Goal: Task Accomplishment & Management: Manage account settings

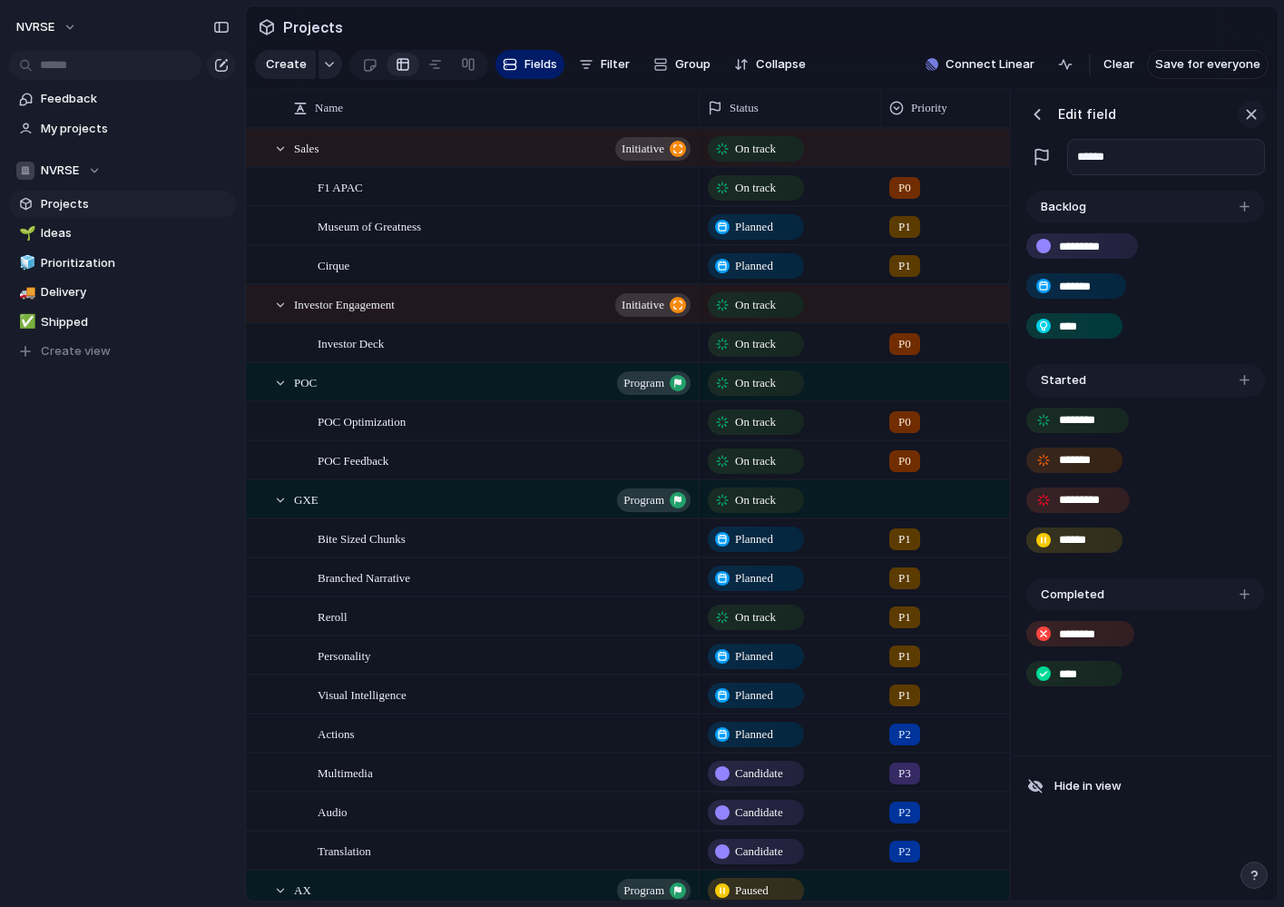
click at [1253, 114] on div "button" at bounding box center [1252, 114] width 20 height 20
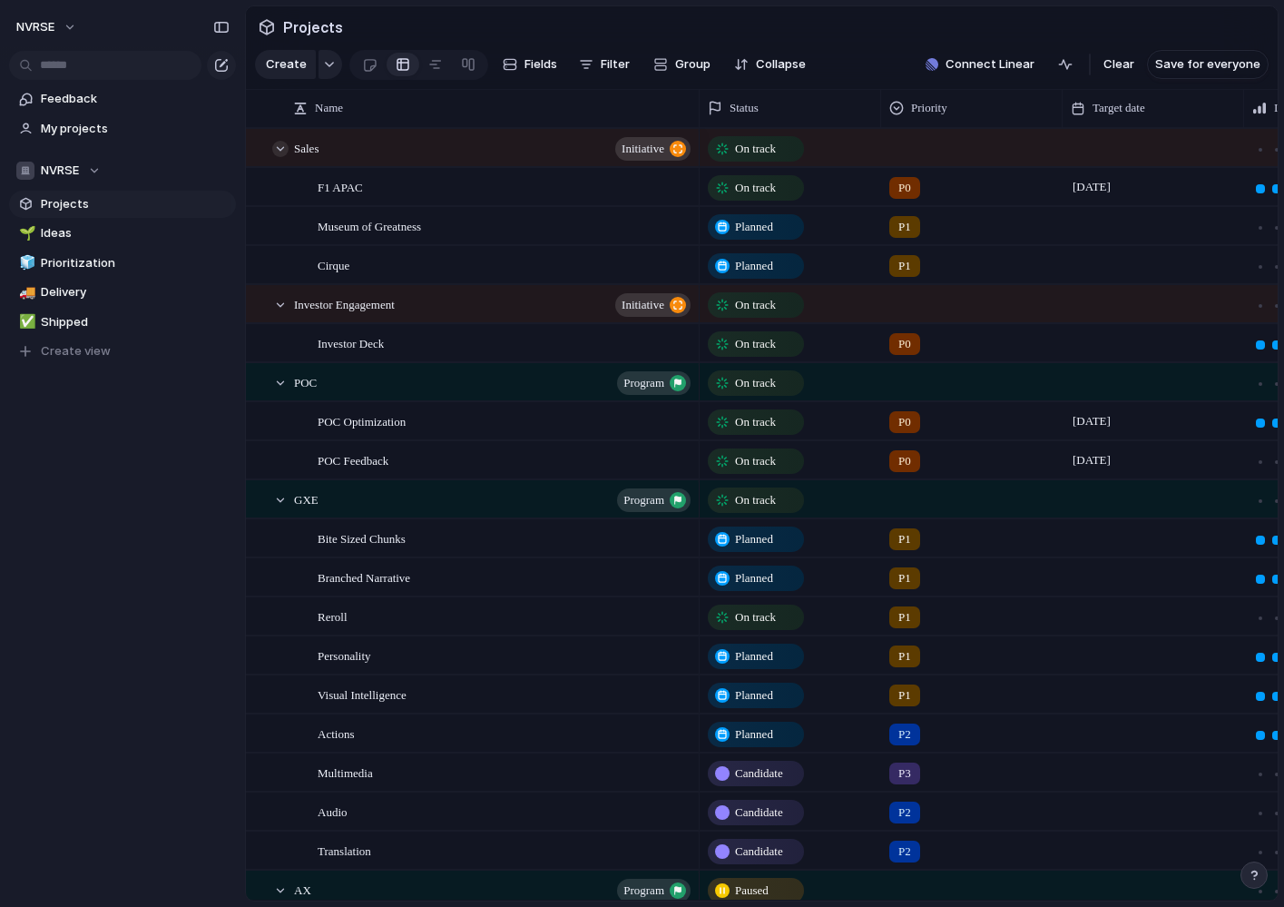
click at [282, 151] on div at bounding box center [280, 149] width 16 height 16
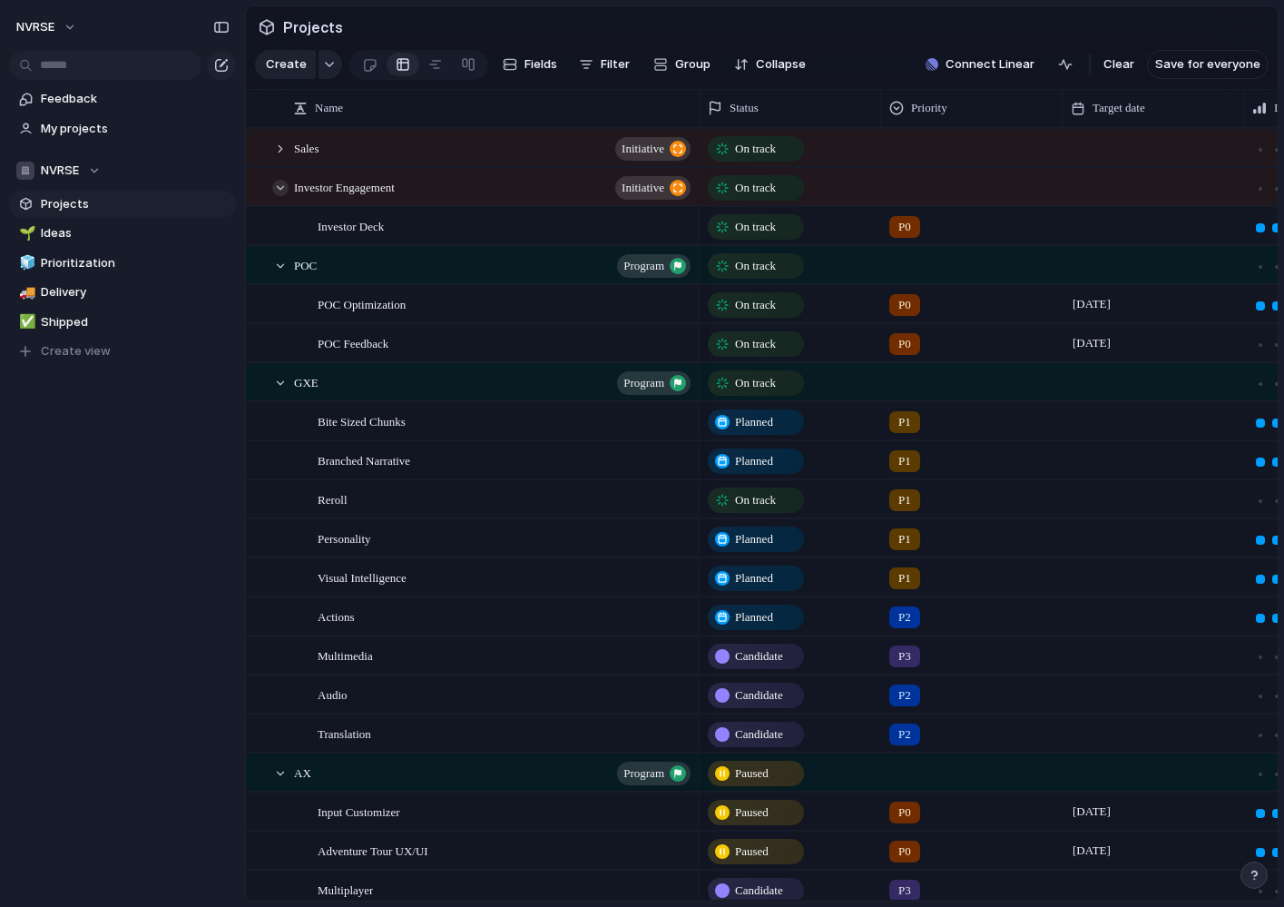
click at [277, 190] on div at bounding box center [280, 188] width 16 height 16
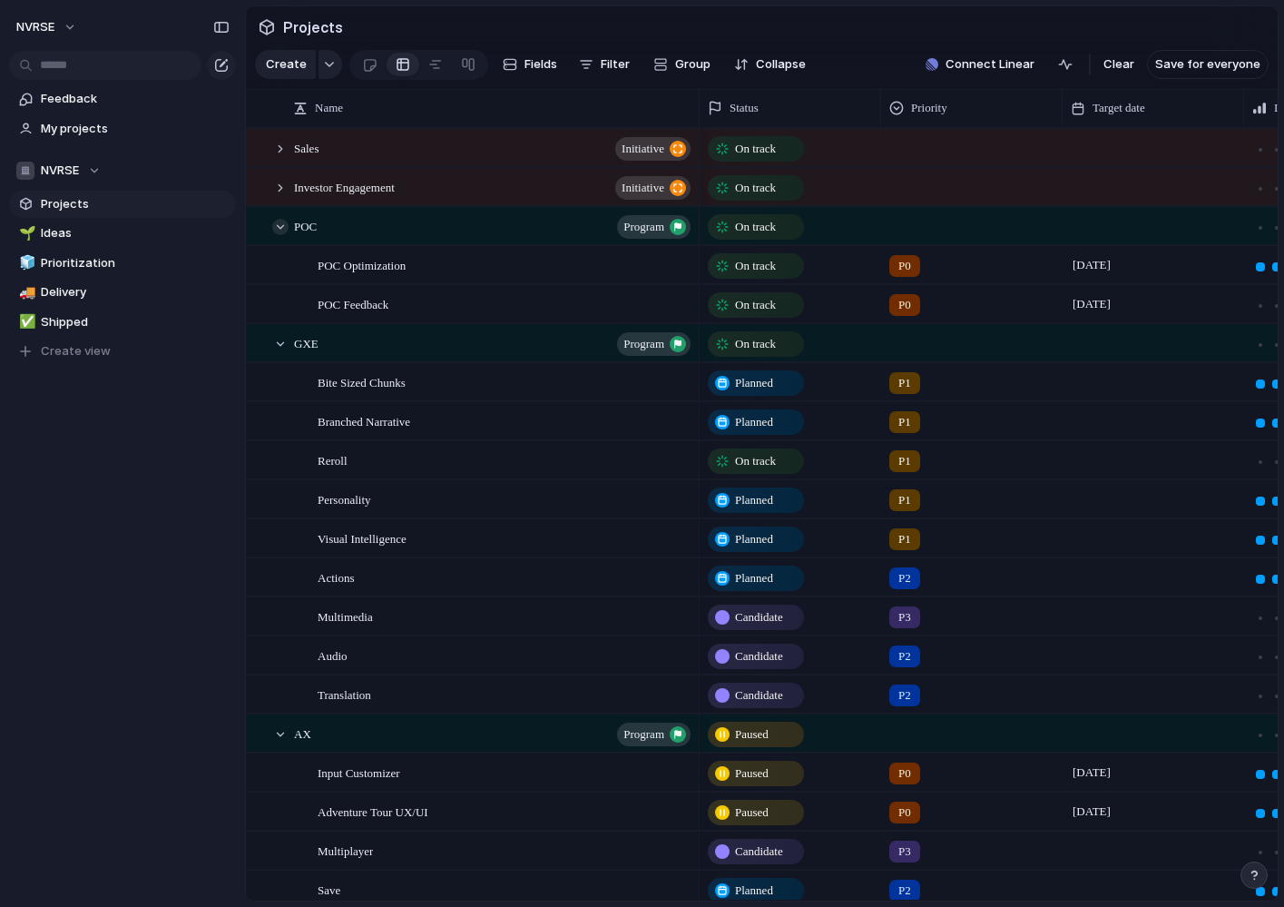
click at [279, 231] on div at bounding box center [280, 227] width 16 height 16
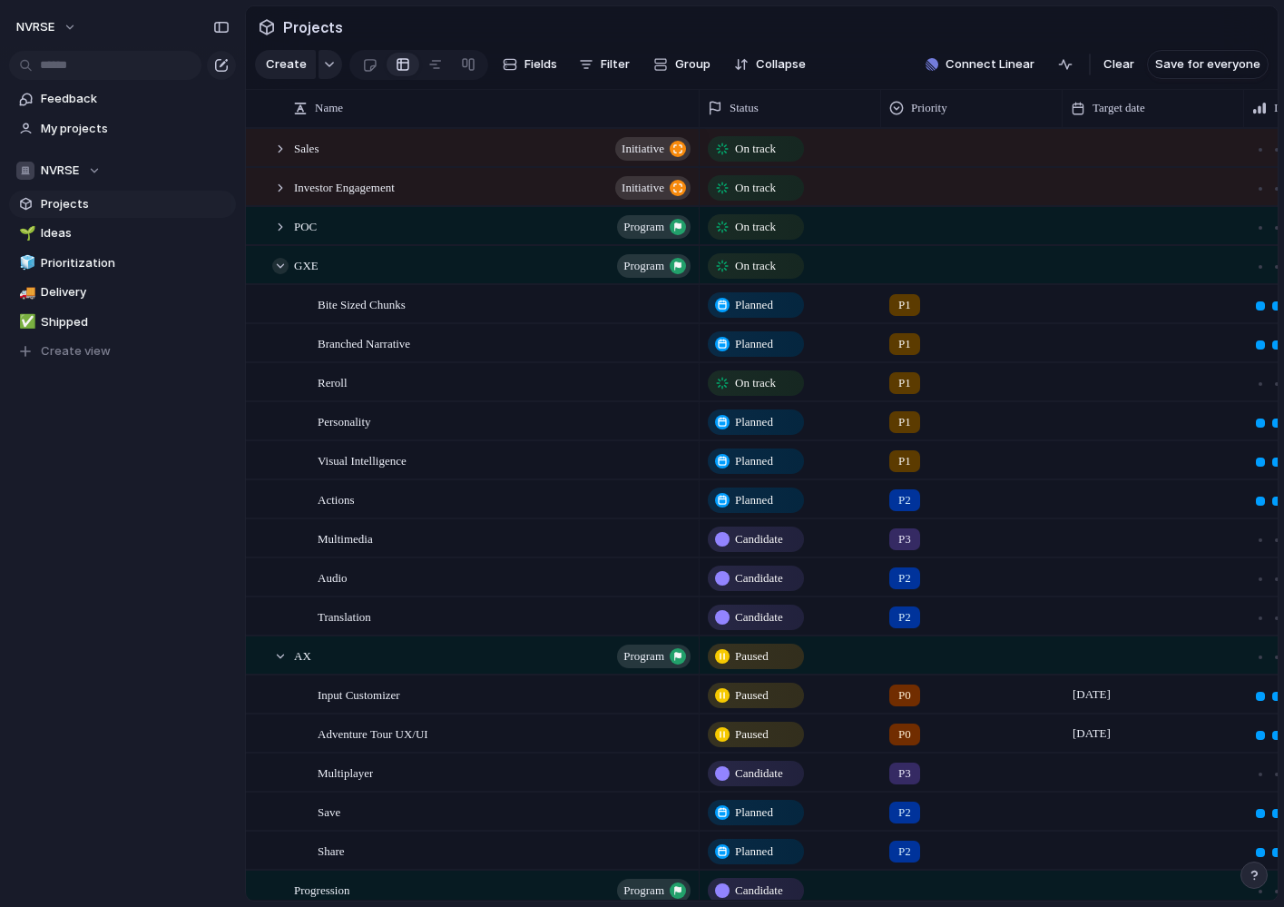
click at [277, 269] on div at bounding box center [280, 266] width 16 height 16
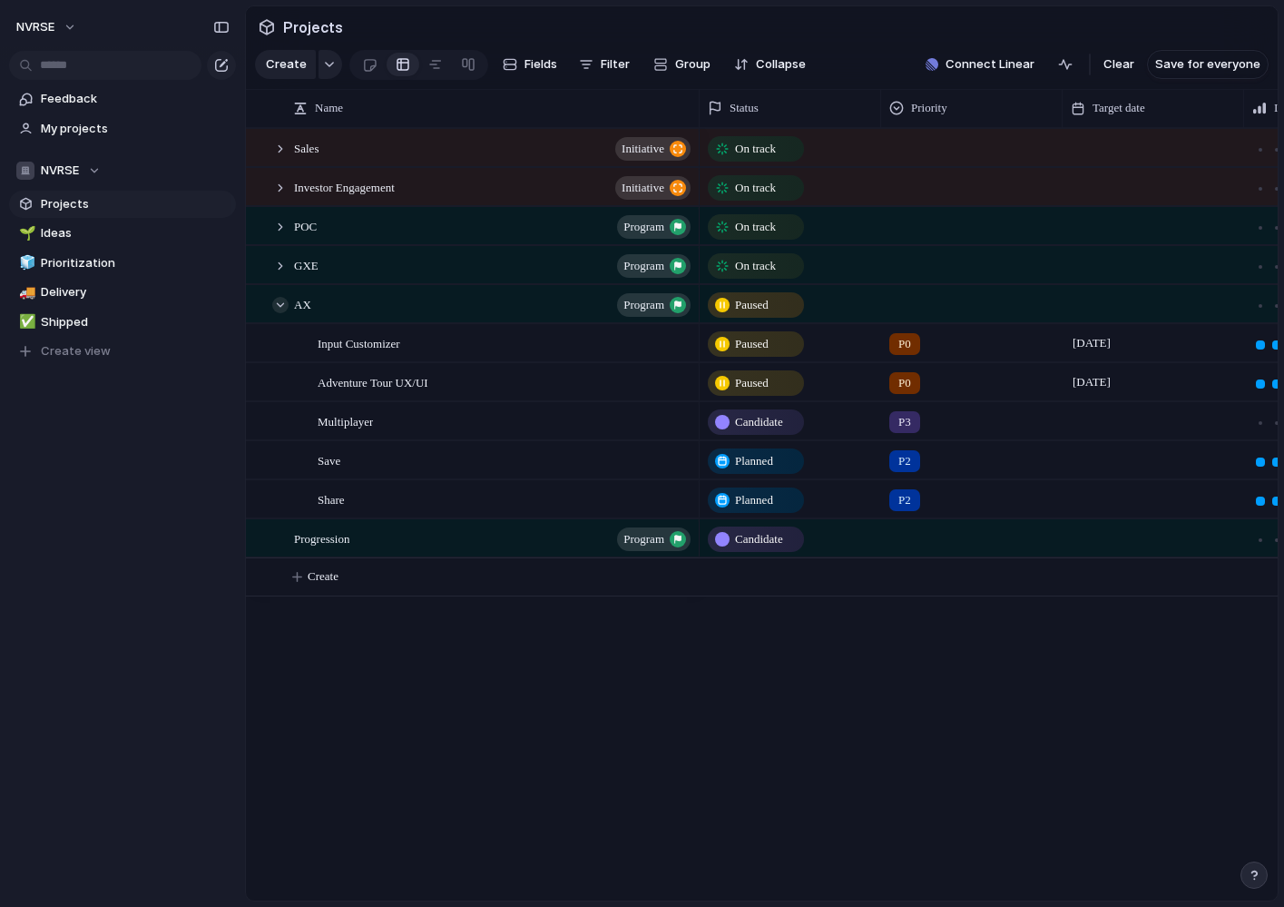
click at [280, 304] on div at bounding box center [280, 305] width 16 height 16
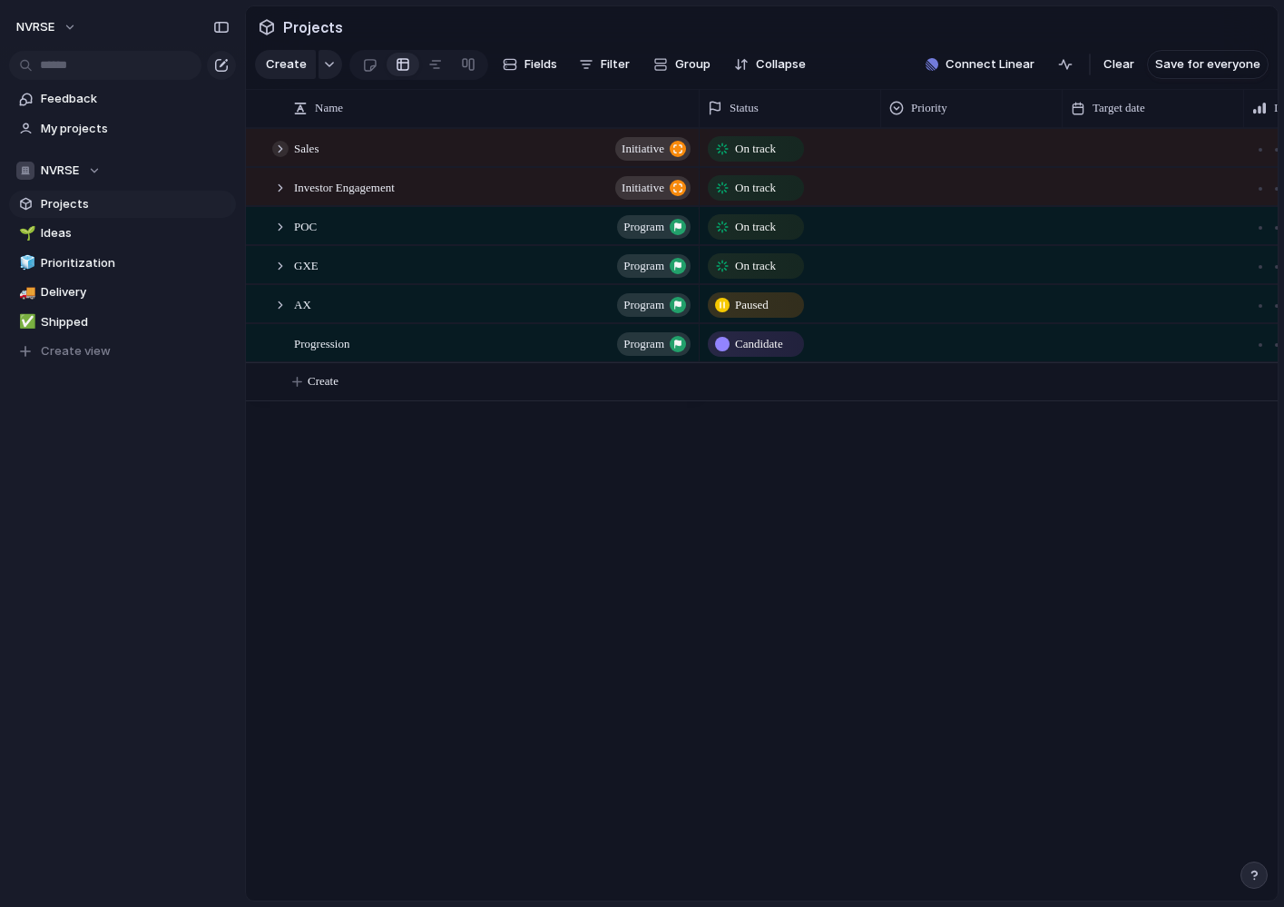
click at [276, 152] on div at bounding box center [280, 149] width 16 height 16
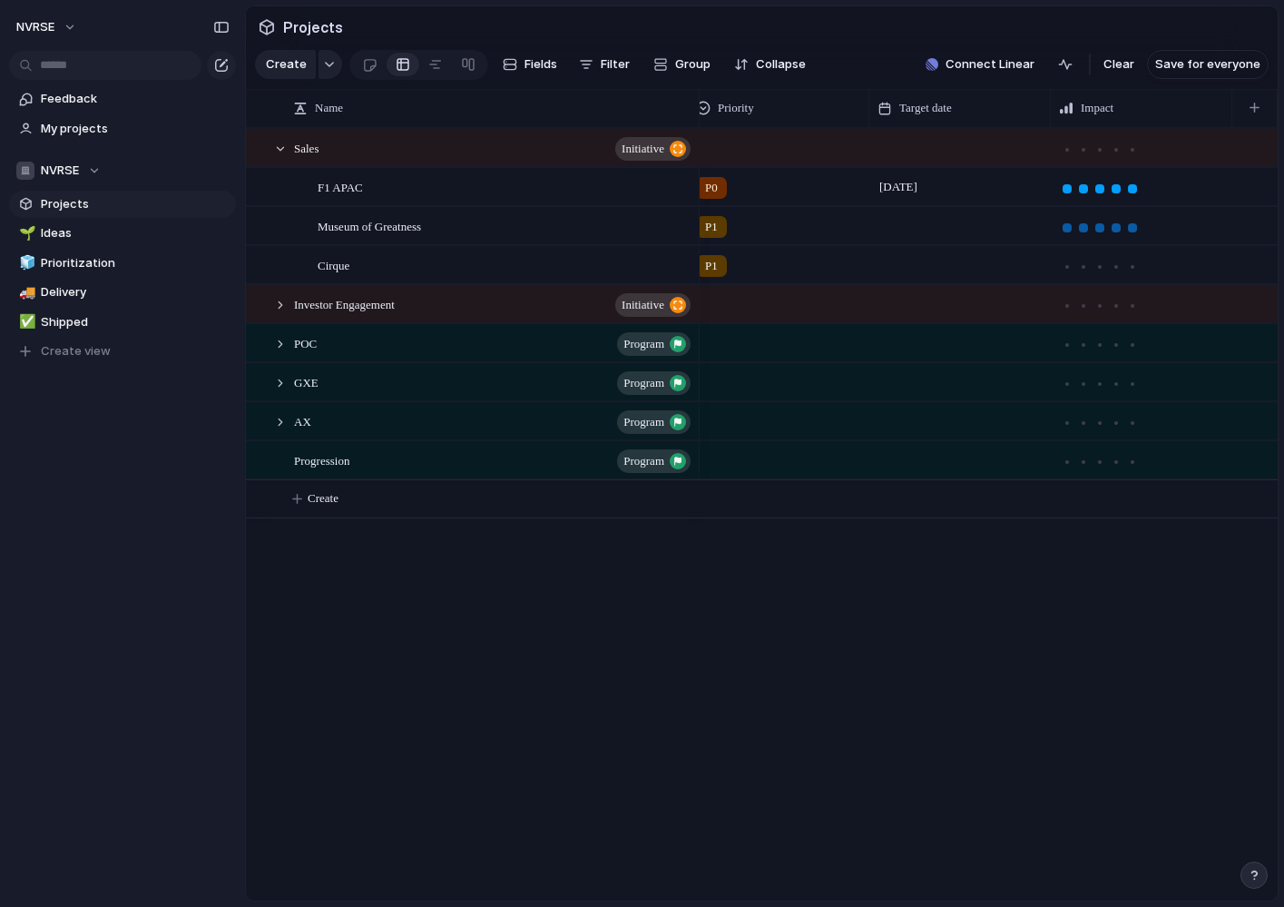
scroll to position [0, 194]
click at [330, 190] on span "F1 APAC" at bounding box center [340, 186] width 45 height 21
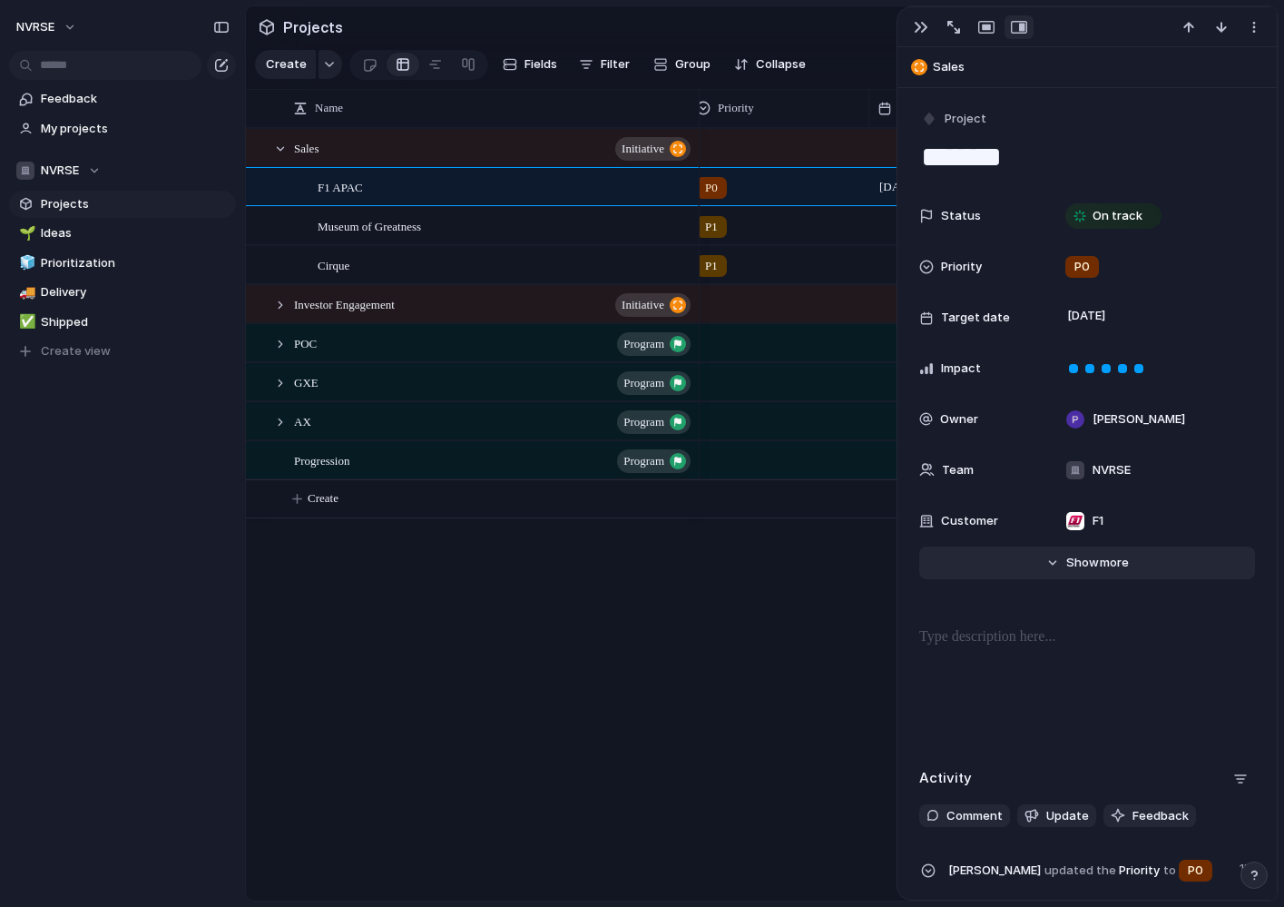
click at [1089, 566] on span "Show" at bounding box center [1083, 563] width 33 height 18
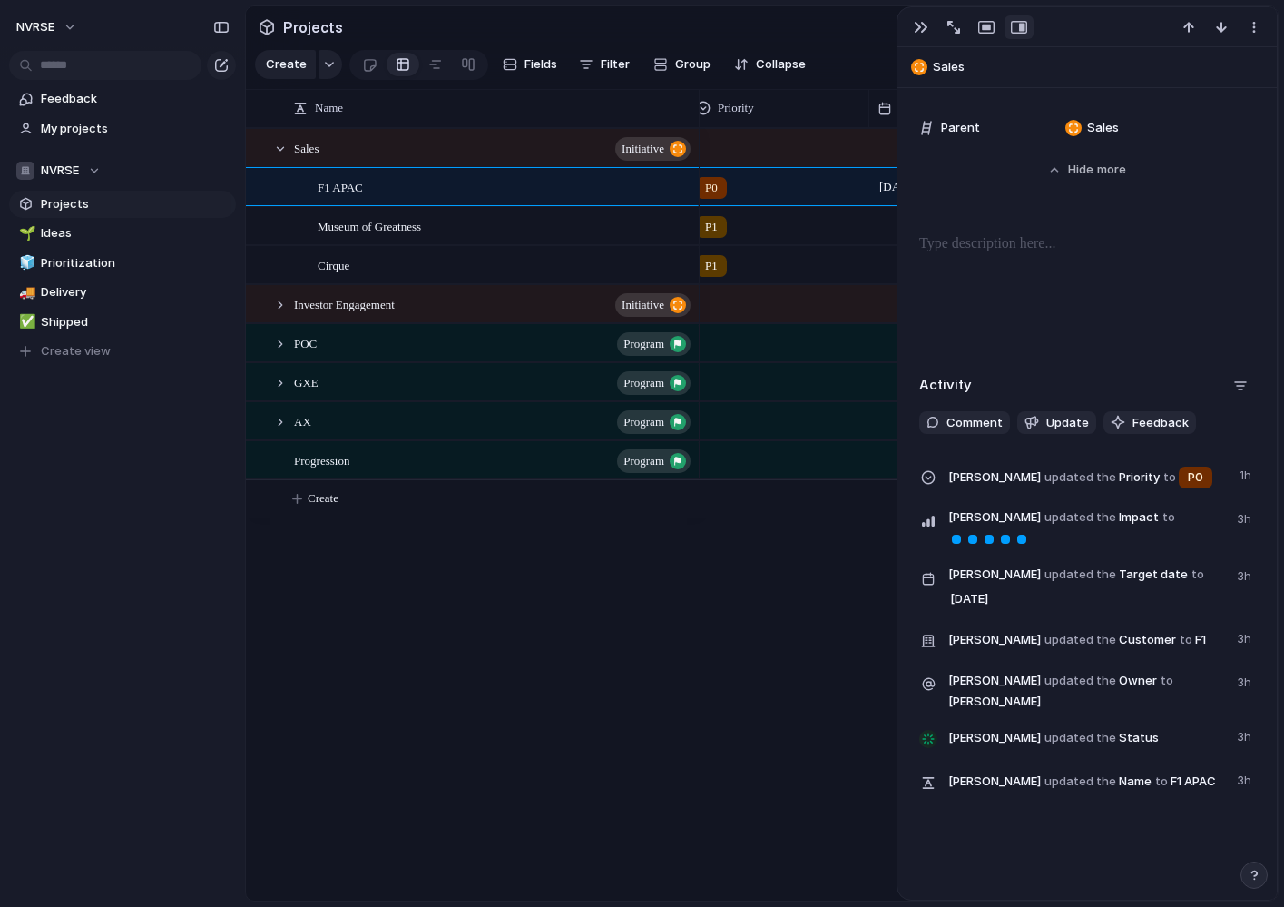
scroll to position [951, 0]
click at [916, 25] on div "button" at bounding box center [921, 27] width 15 height 15
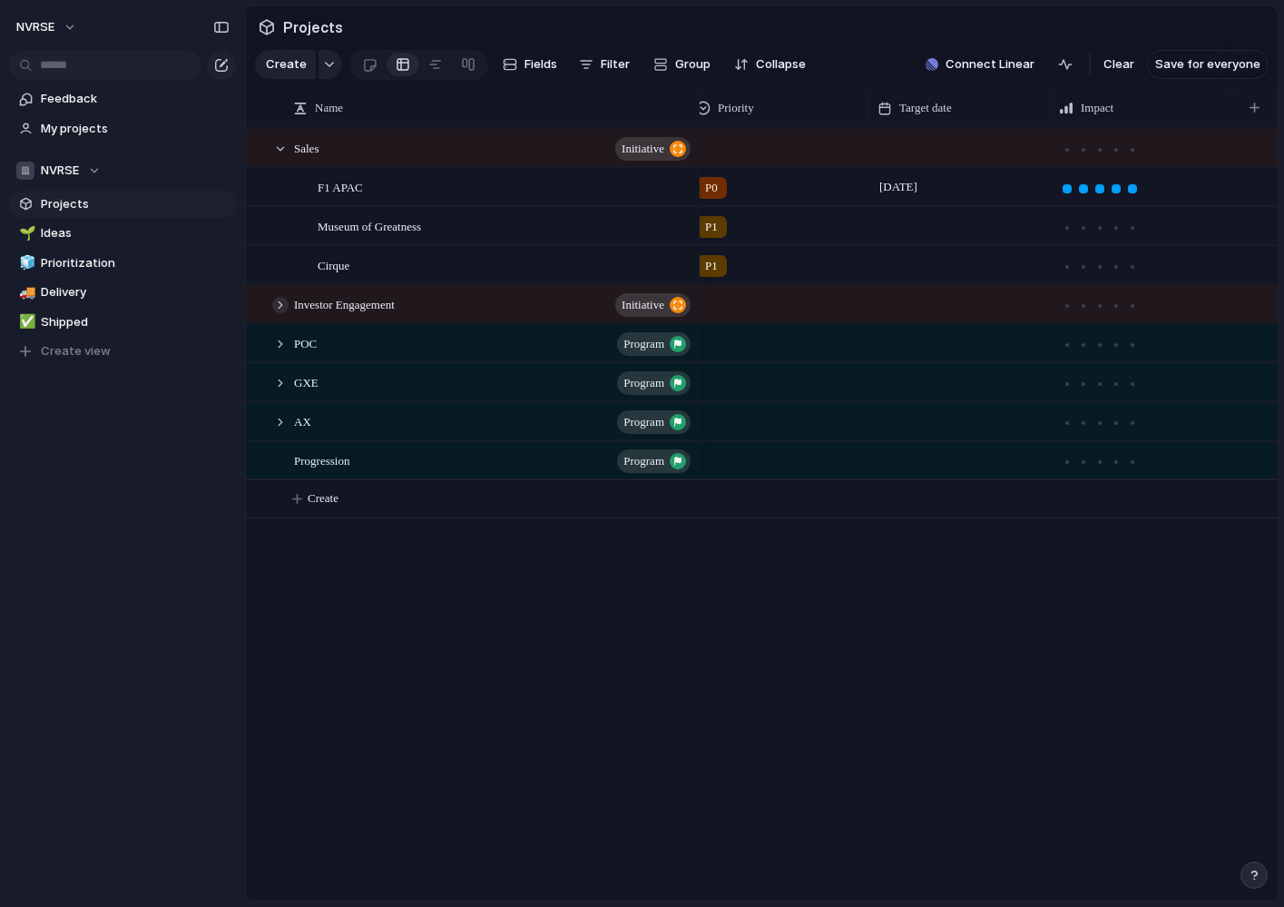
click at [278, 302] on div at bounding box center [280, 305] width 16 height 16
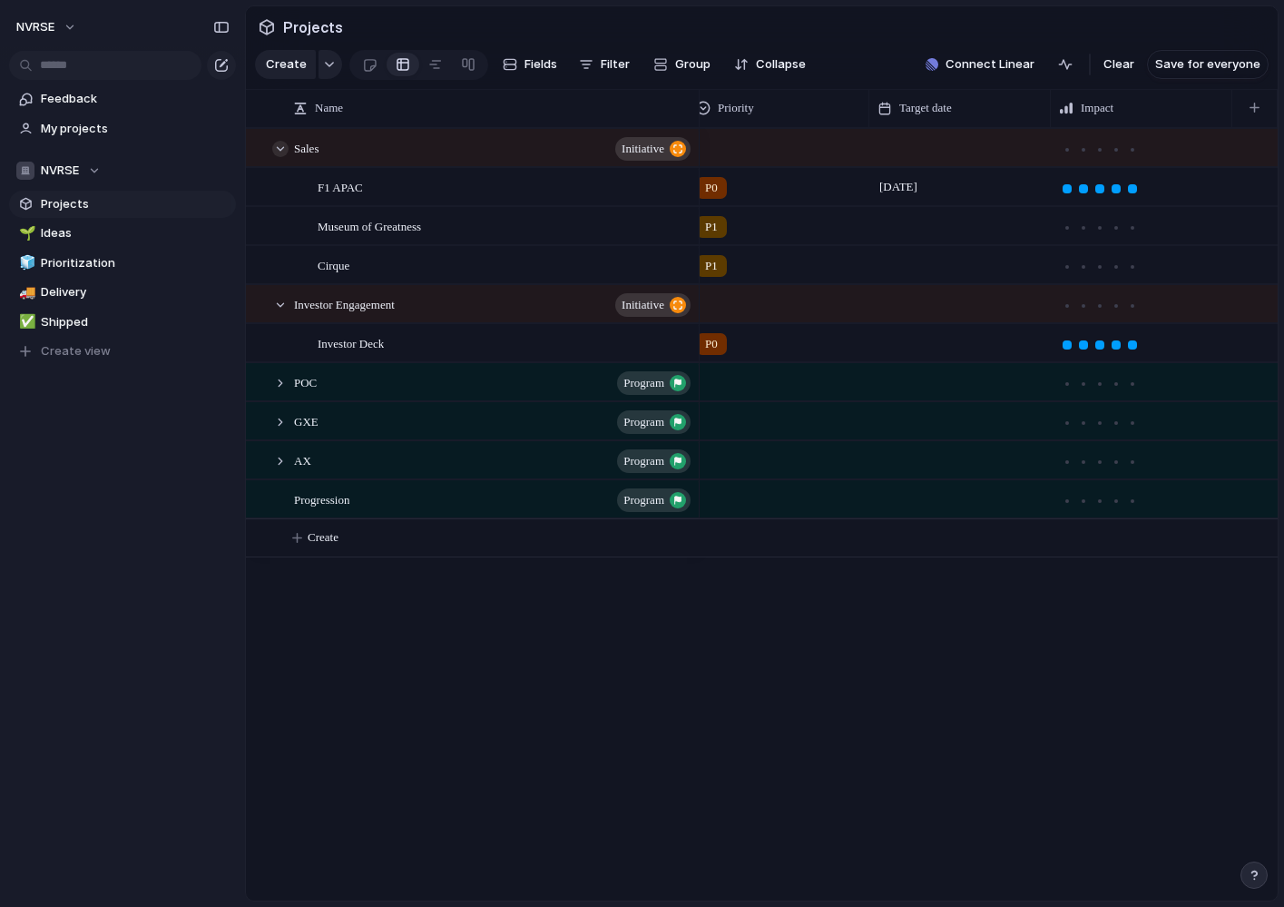
click at [284, 148] on div at bounding box center [280, 149] width 16 height 16
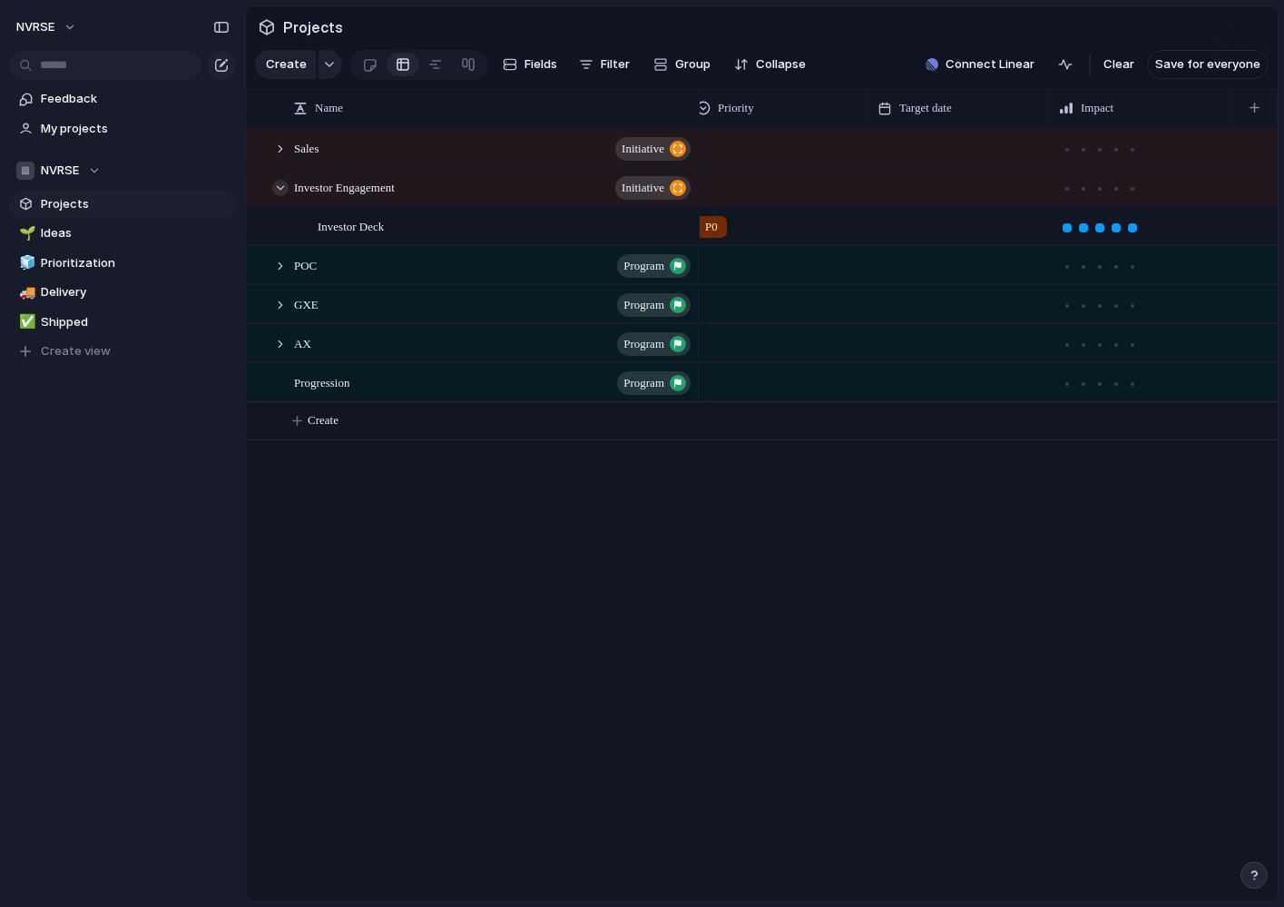
click at [282, 187] on div at bounding box center [280, 188] width 16 height 16
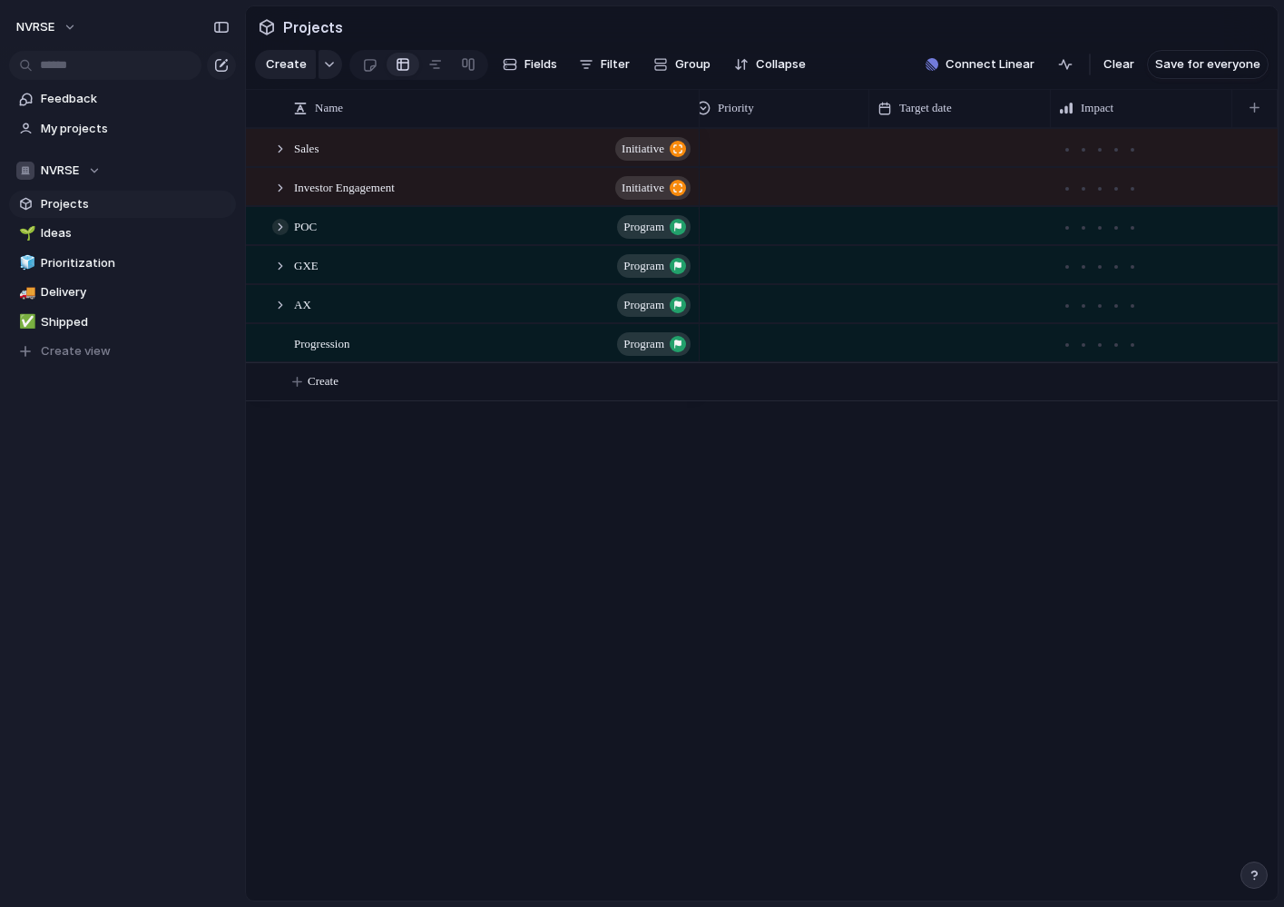
click at [280, 226] on div at bounding box center [280, 227] width 16 height 16
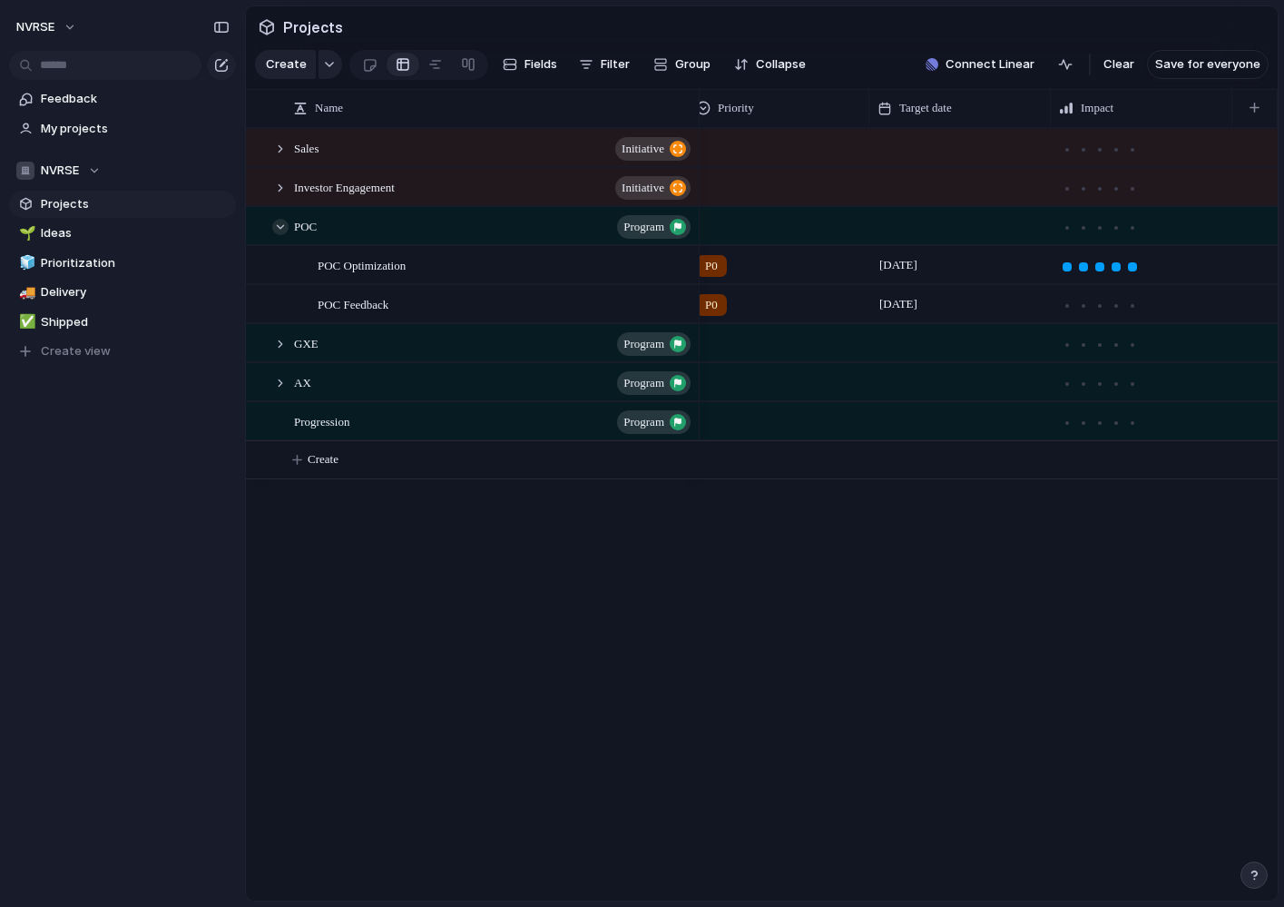
click at [281, 224] on div at bounding box center [280, 227] width 16 height 16
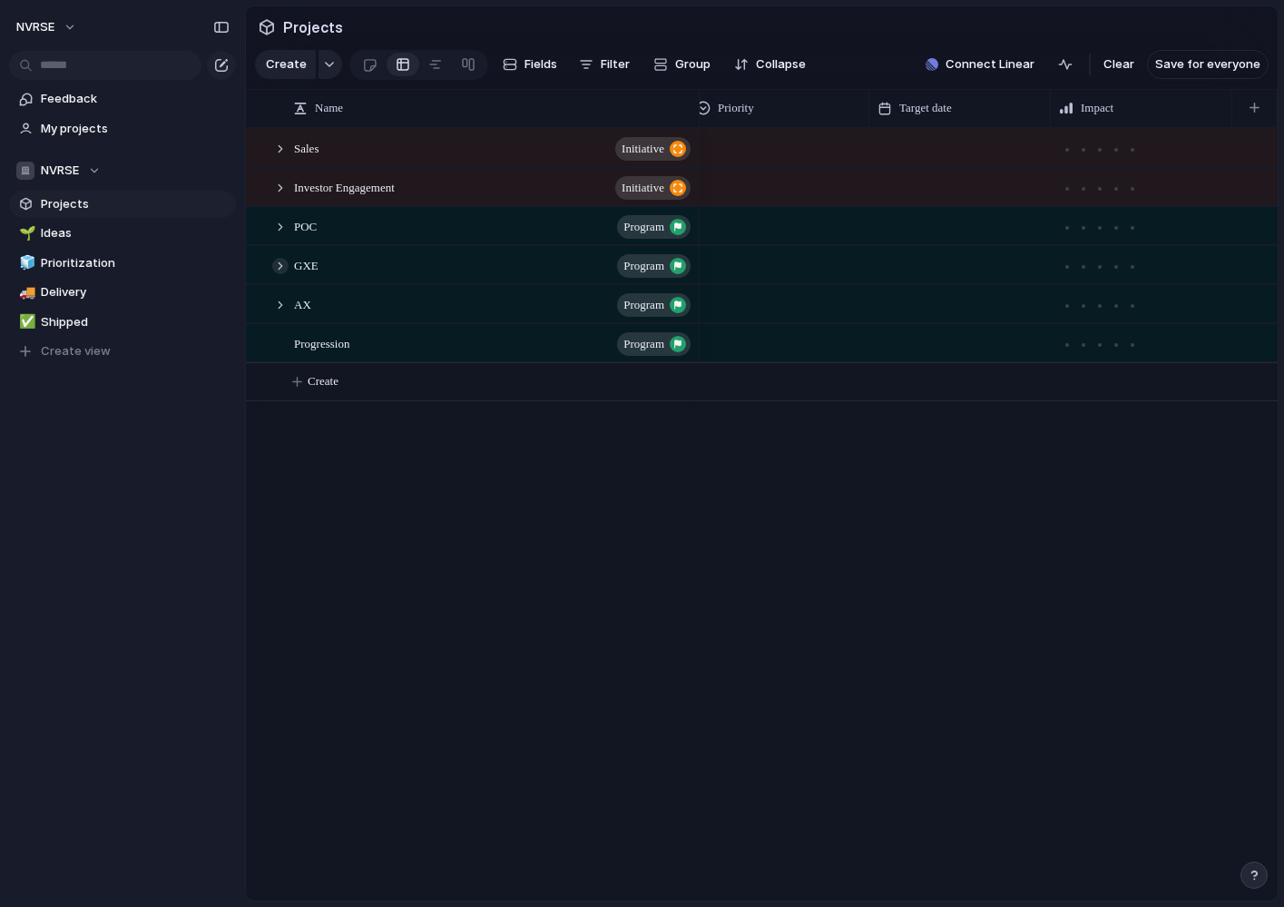
click at [279, 267] on div at bounding box center [280, 266] width 16 height 16
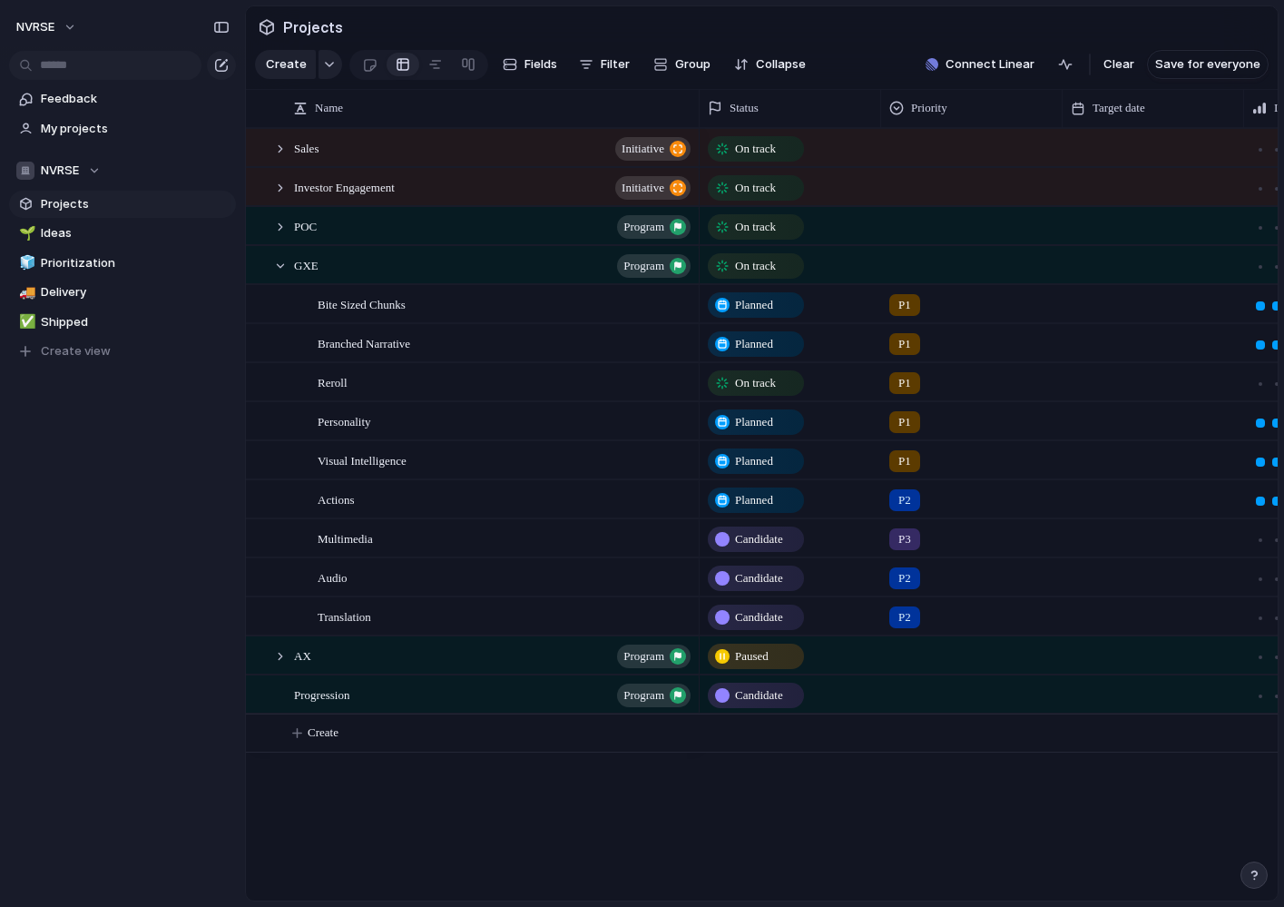
click at [752, 381] on span "On track" at bounding box center [755, 383] width 41 height 18
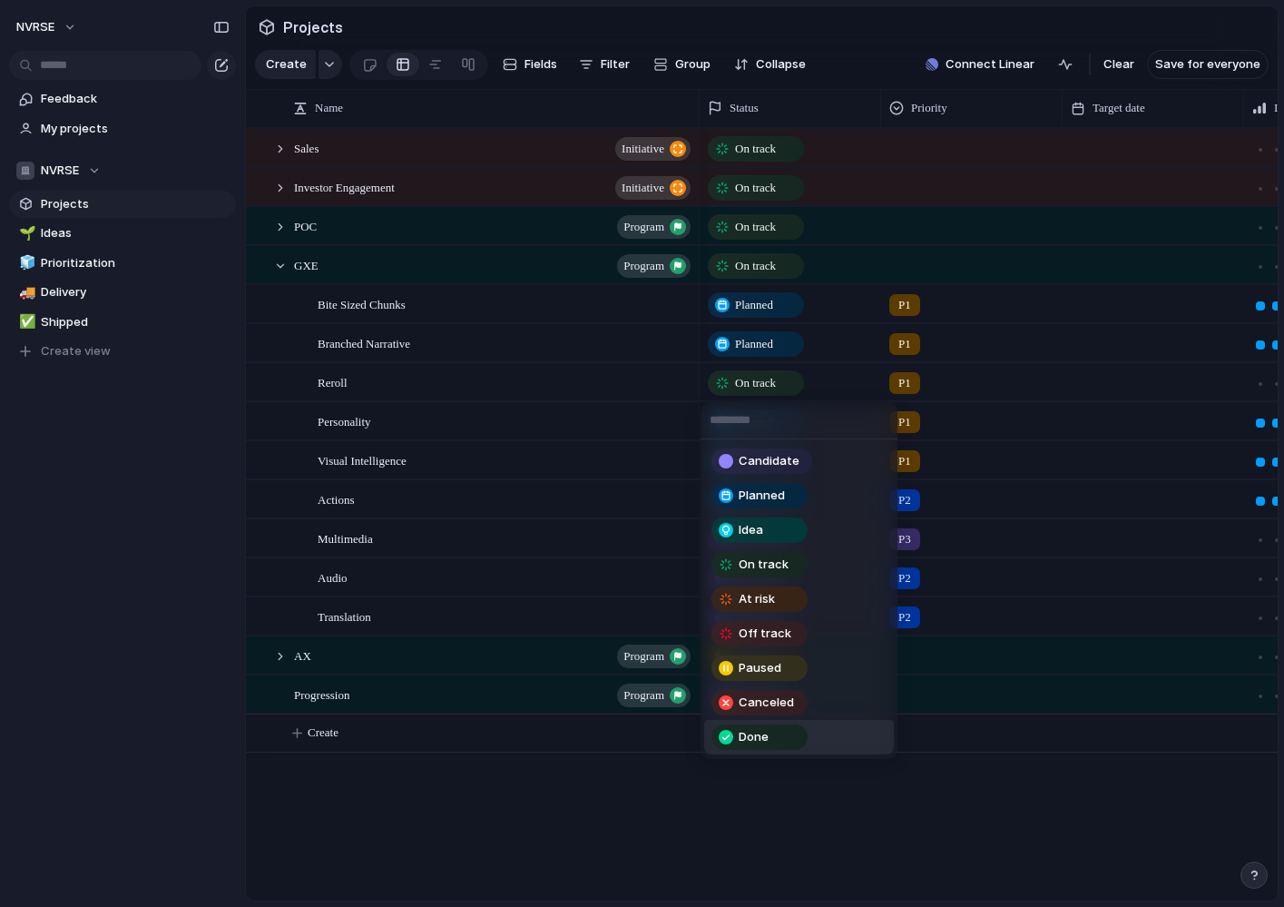
click at [766, 744] on span "Done" at bounding box center [754, 737] width 30 height 18
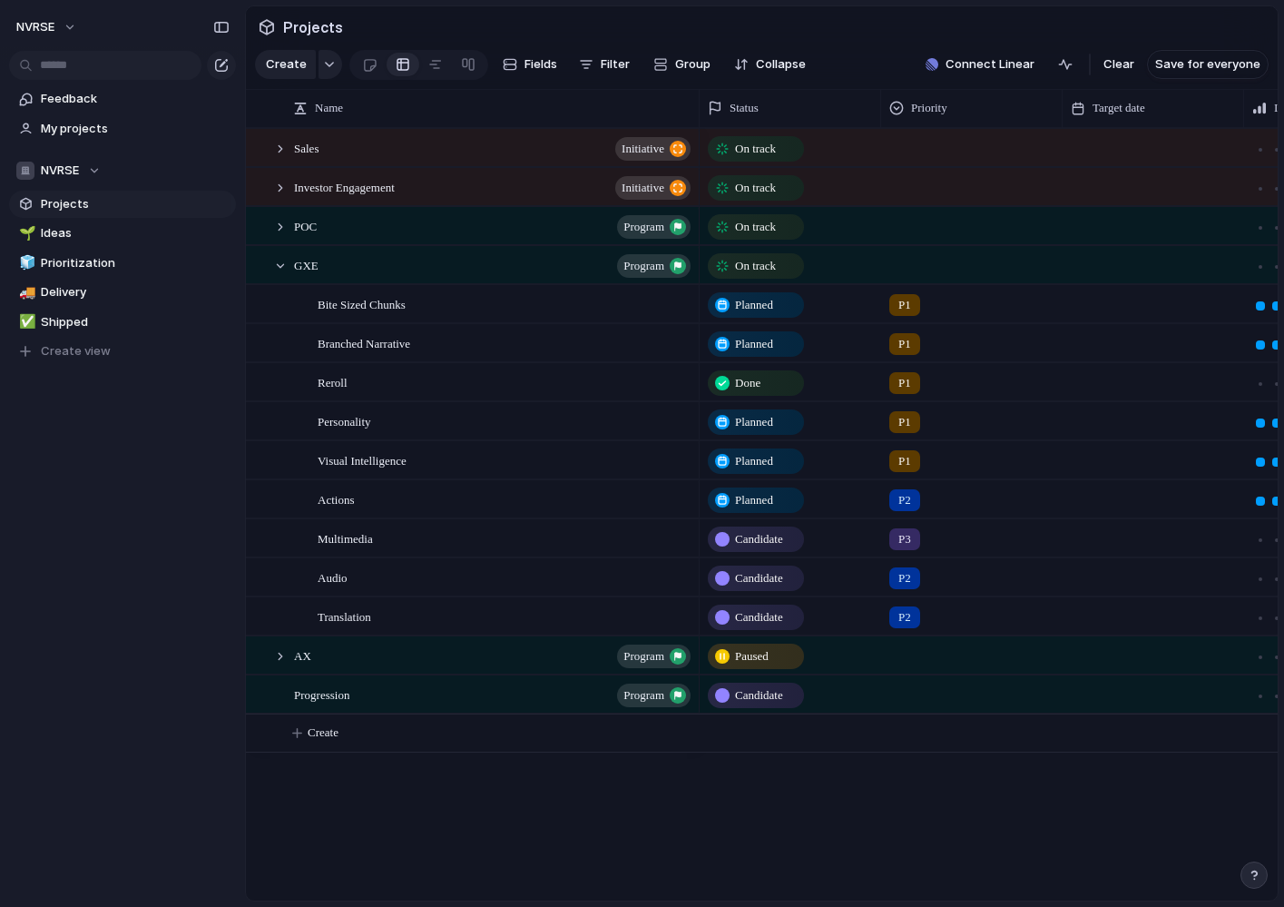
click at [713, 801] on div "On track Paused Candidate On track On track On track Planned P1 Planned P1 Done…" at bounding box center [989, 514] width 578 height 772
click at [280, 264] on div at bounding box center [280, 266] width 16 height 16
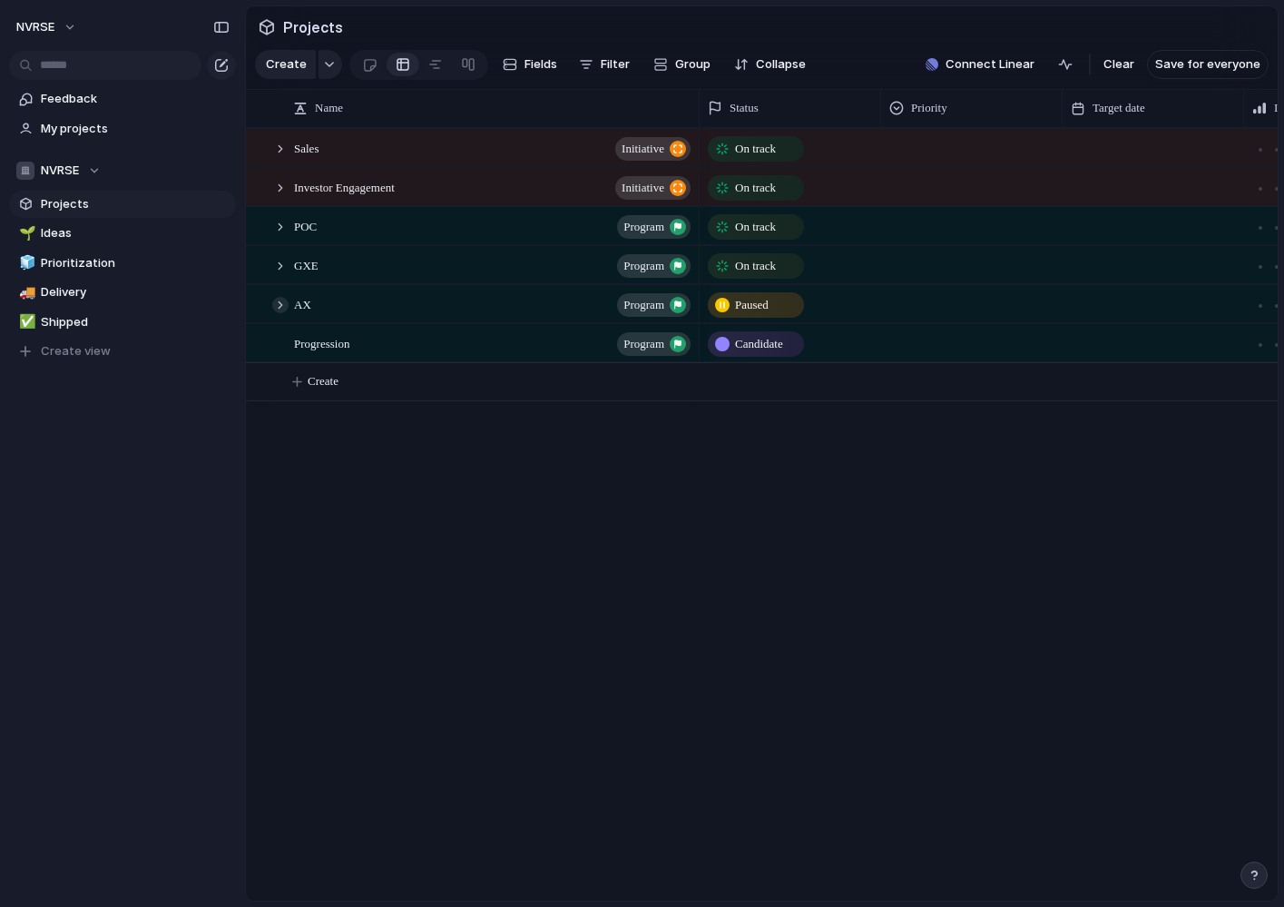
click at [279, 305] on div at bounding box center [280, 305] width 16 height 16
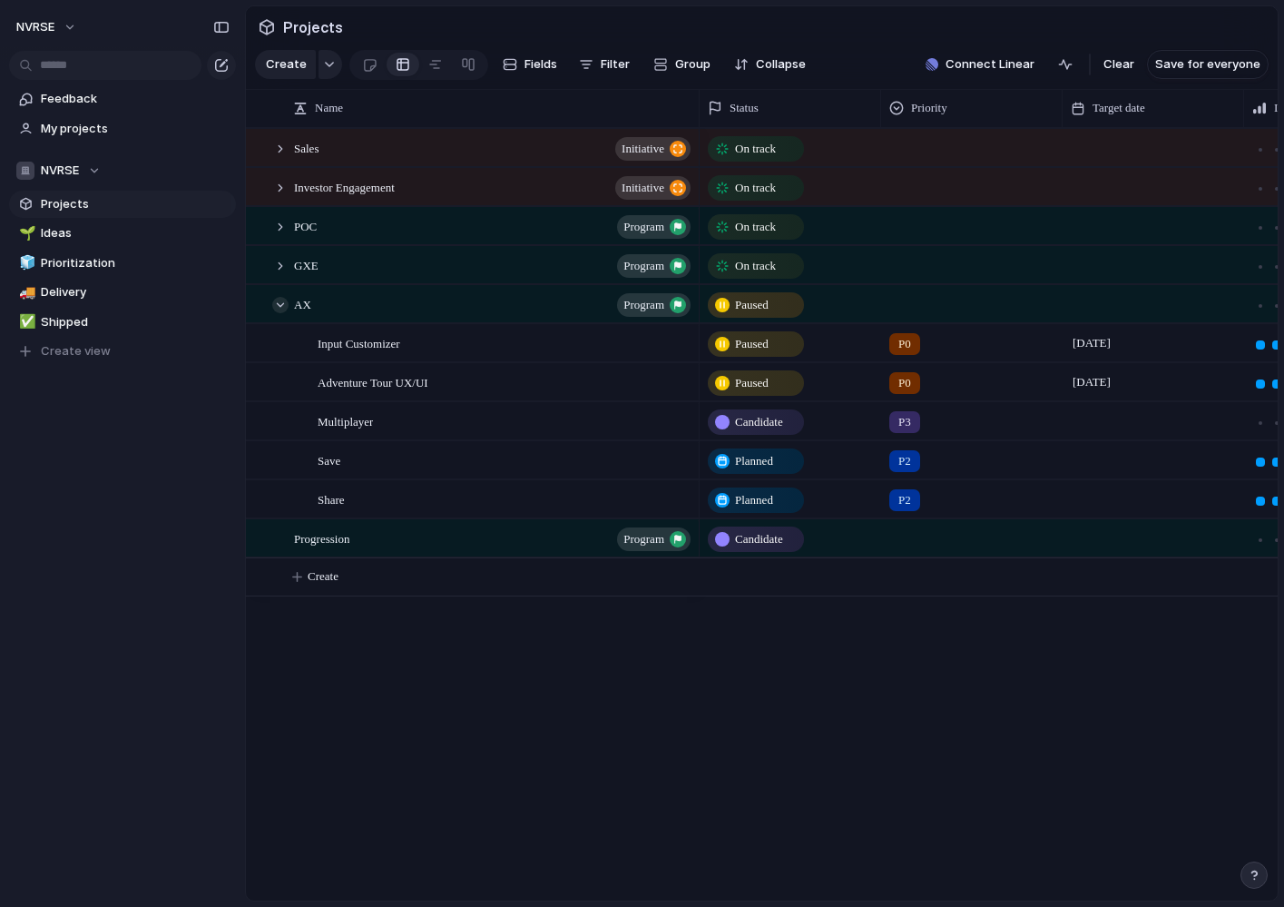
click at [279, 300] on div at bounding box center [280, 305] width 16 height 16
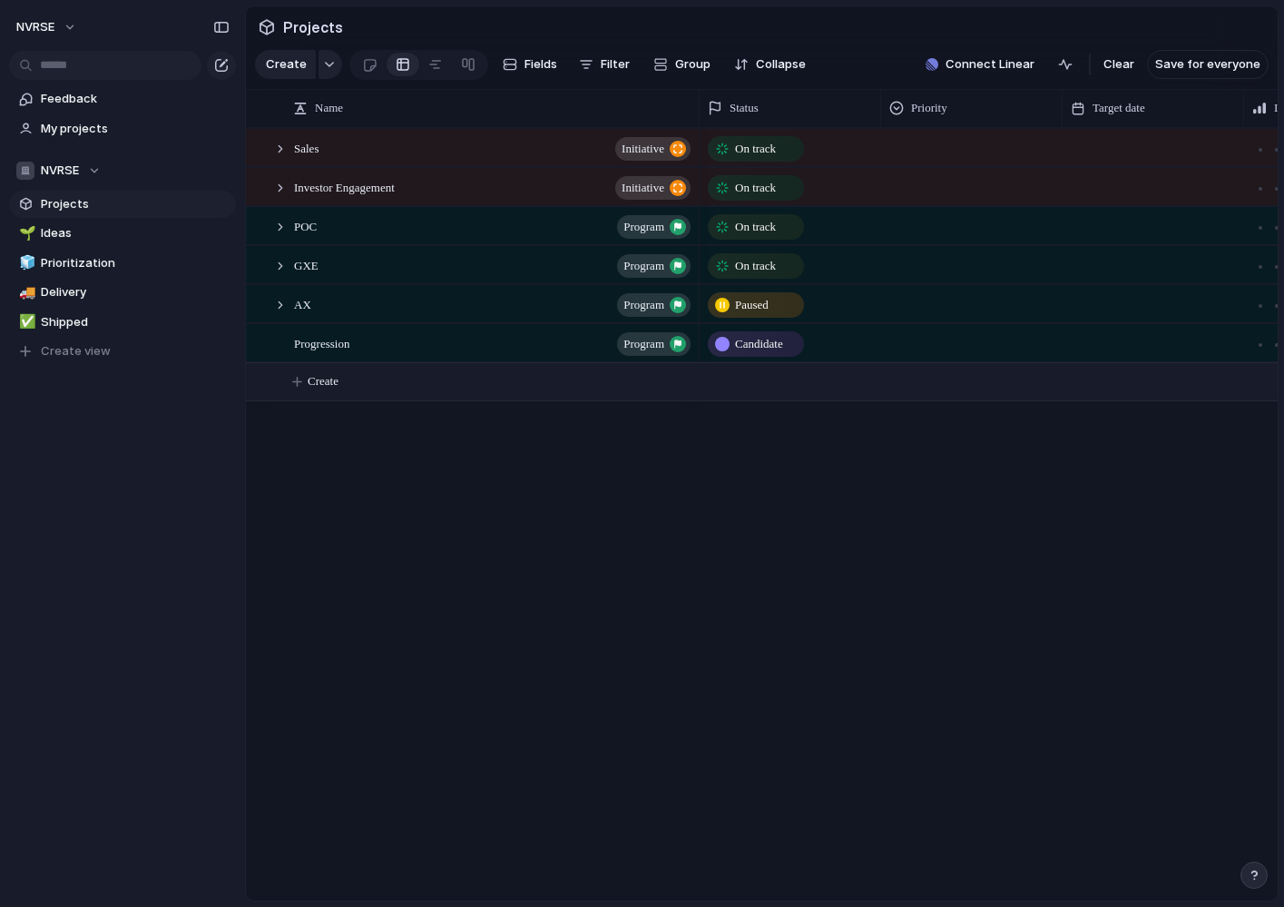
click at [325, 379] on span "Create" at bounding box center [323, 381] width 31 height 18
type textarea "*"
click at [323, 62] on div "button" at bounding box center [329, 64] width 13 height 7
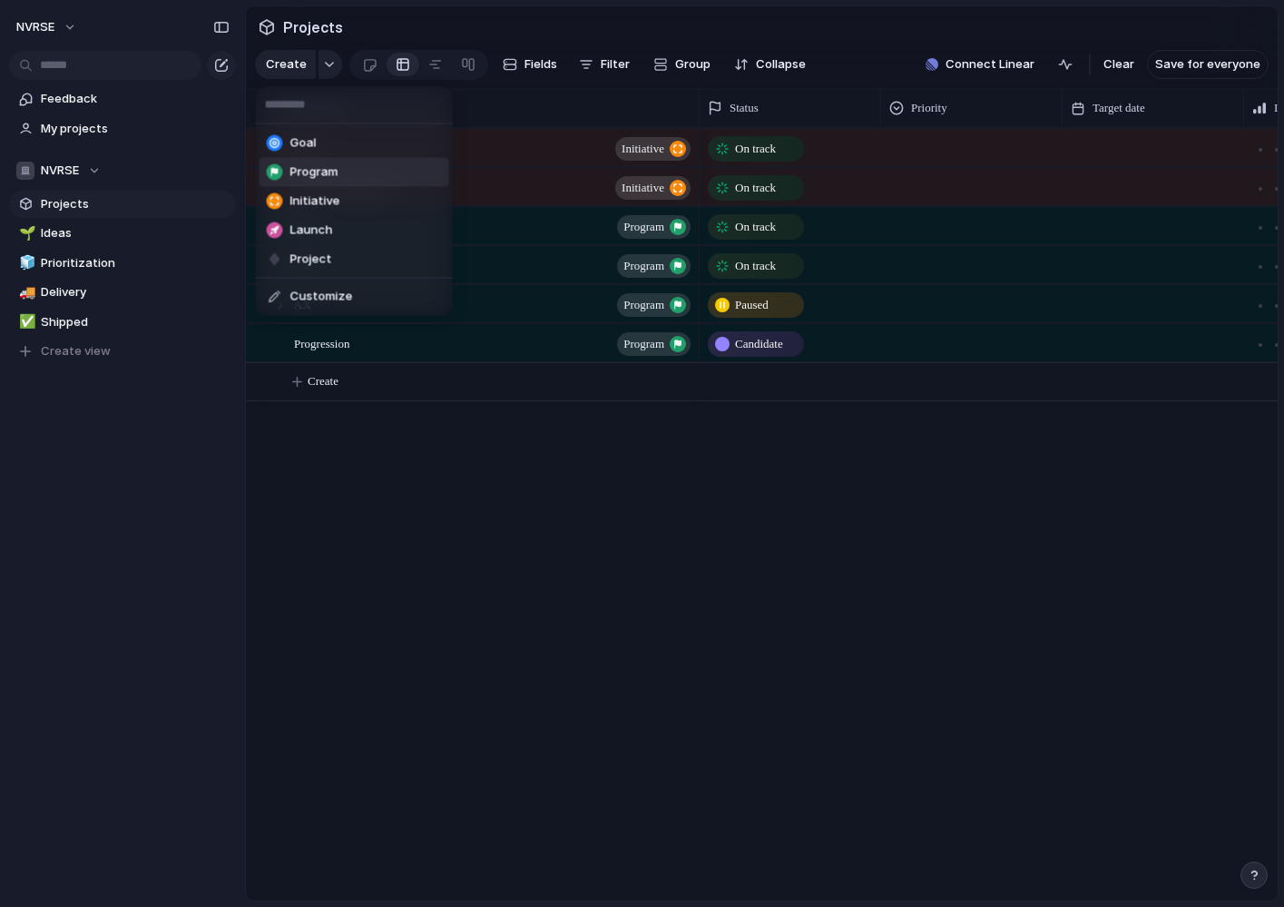
click at [319, 170] on span "Program" at bounding box center [314, 172] width 48 height 18
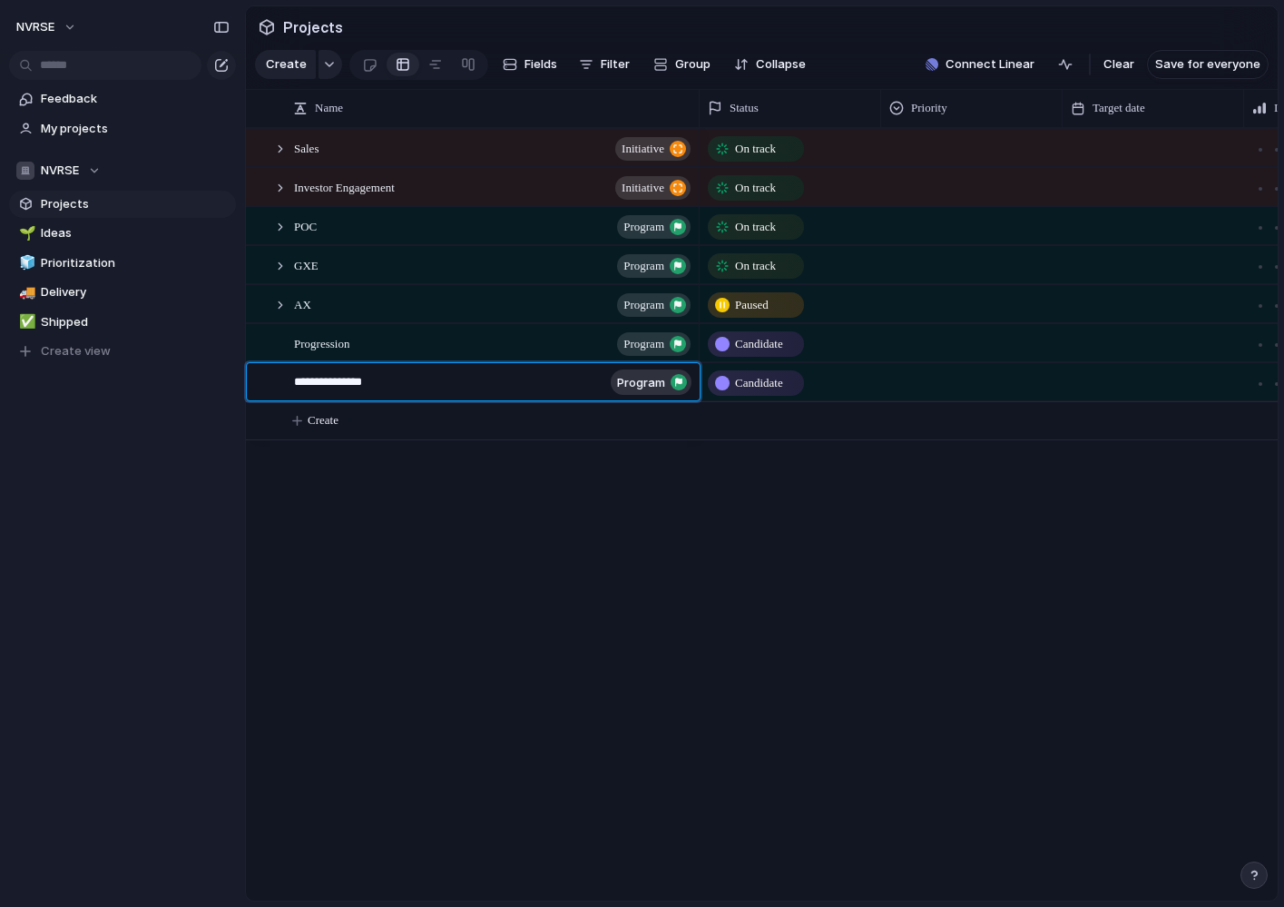
type textarea "**********"
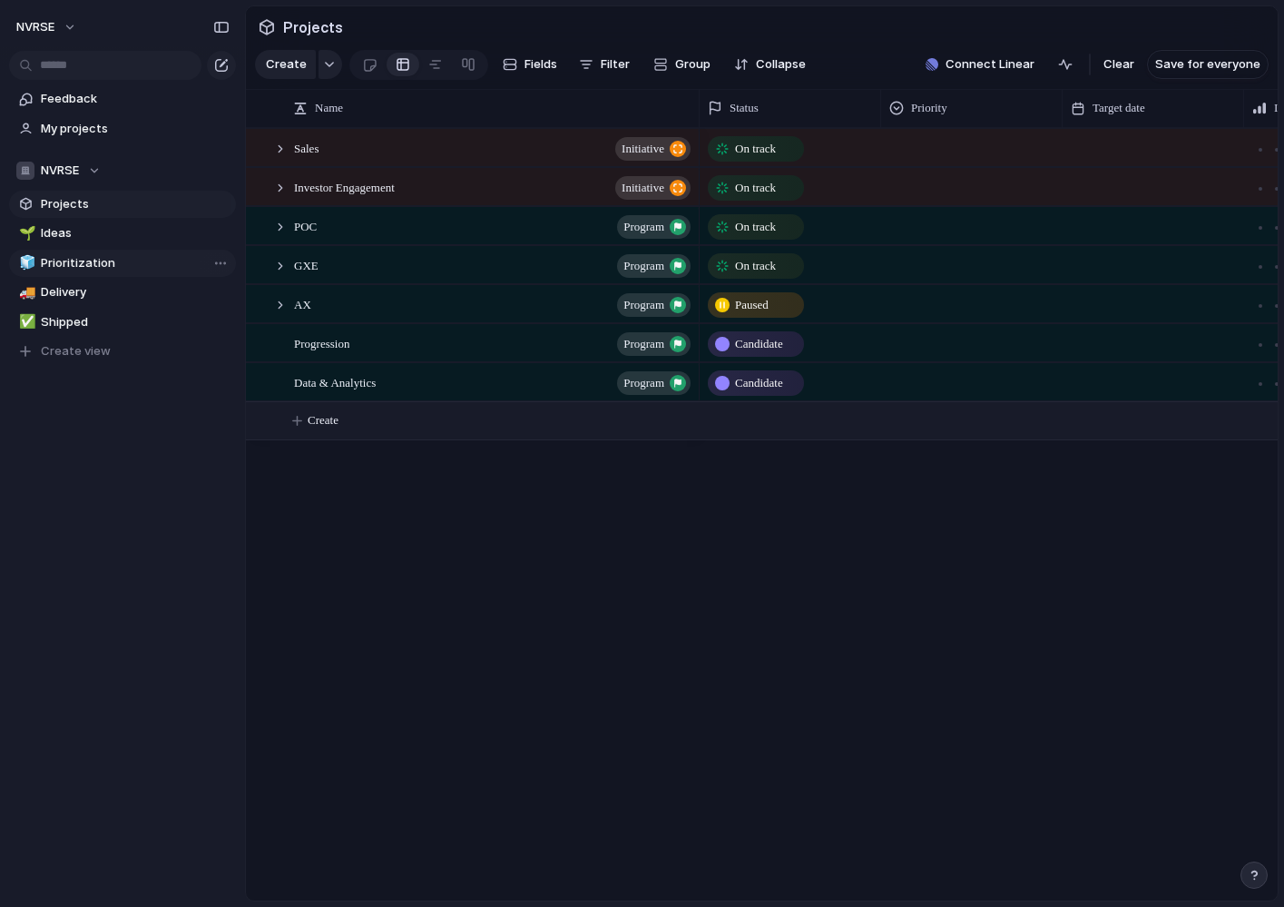
click at [105, 258] on span "Prioritization" at bounding box center [135, 263] width 189 height 18
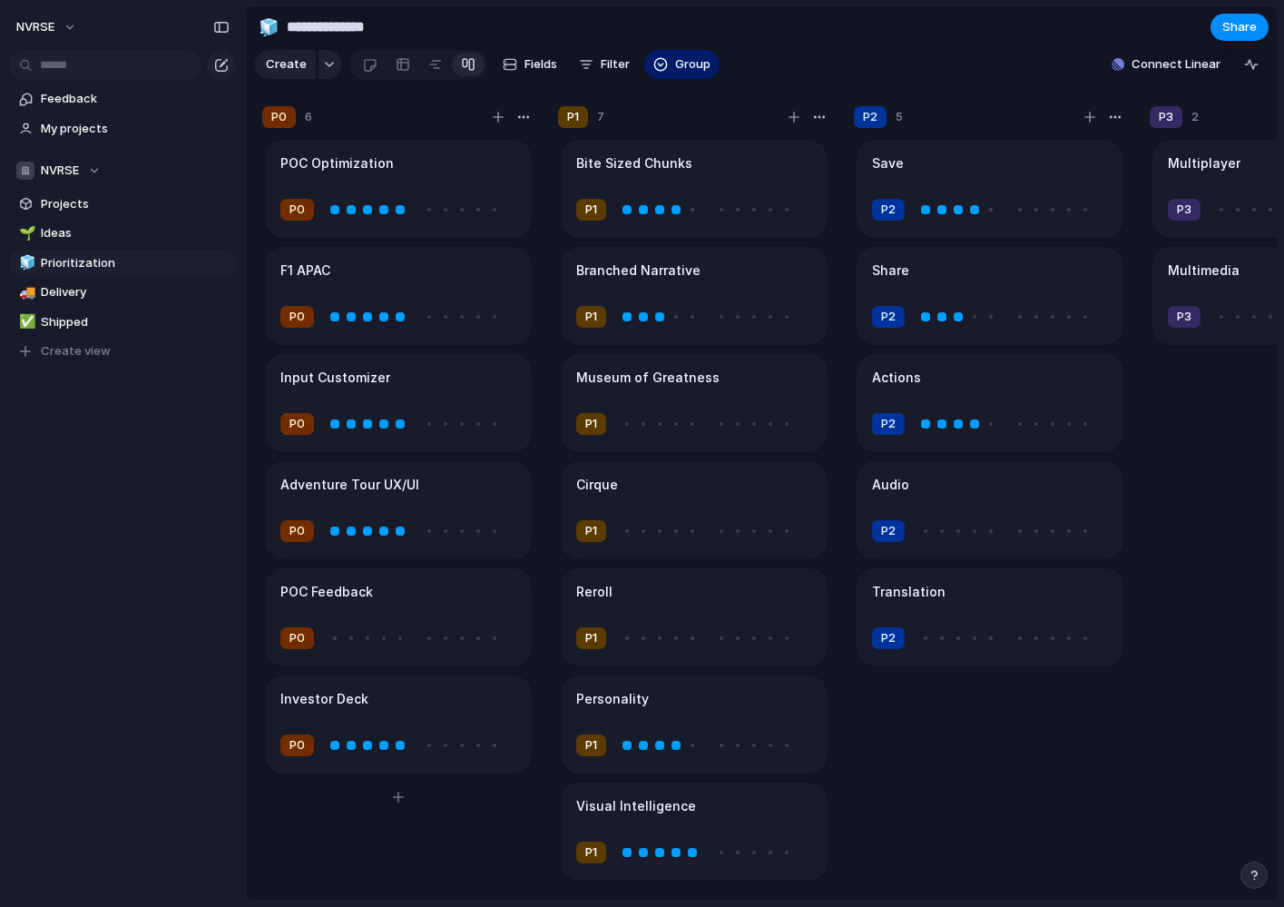
click at [320, 163] on h1 "POC Optimization" at bounding box center [336, 163] width 113 height 20
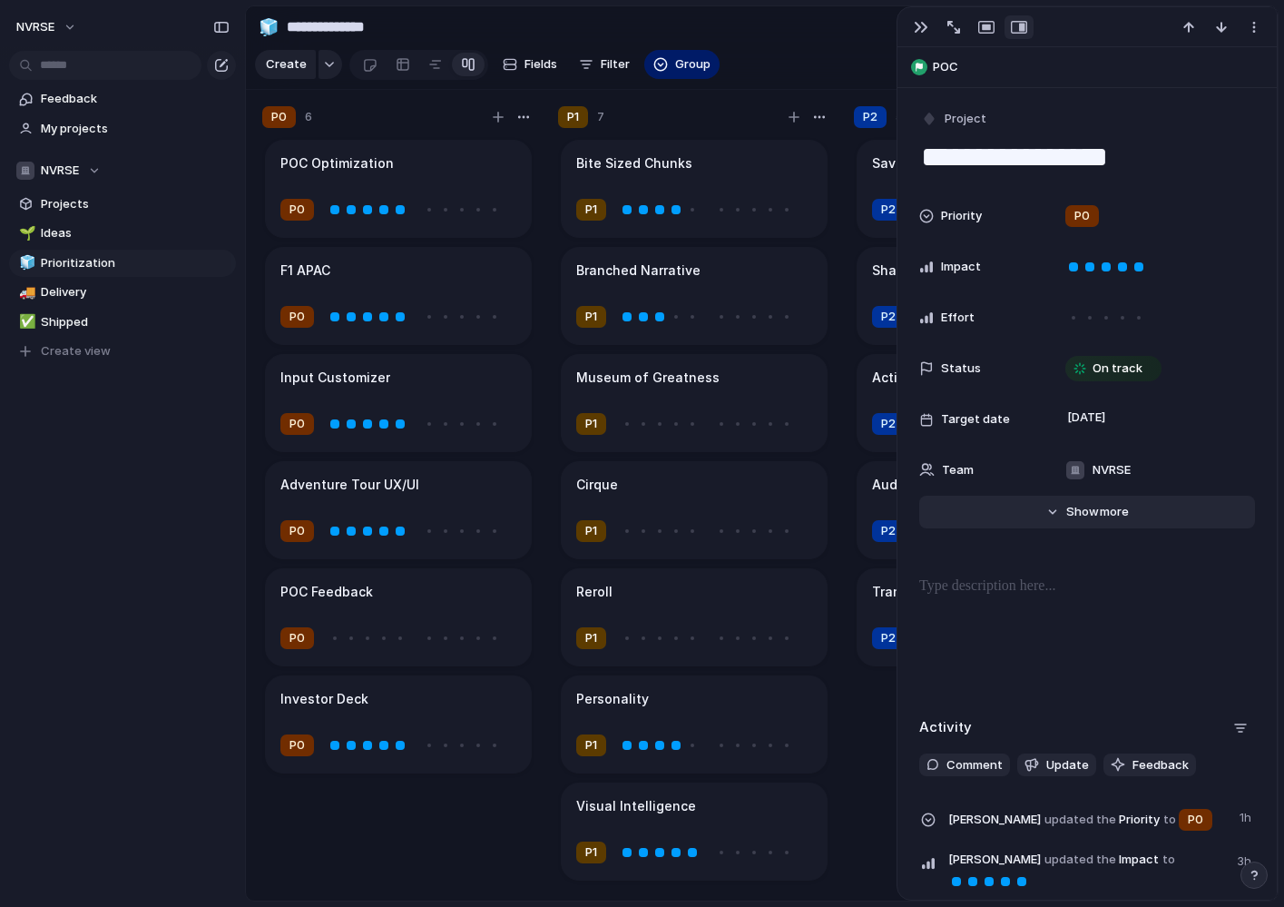
click at [1077, 515] on span "Show" at bounding box center [1083, 512] width 33 height 18
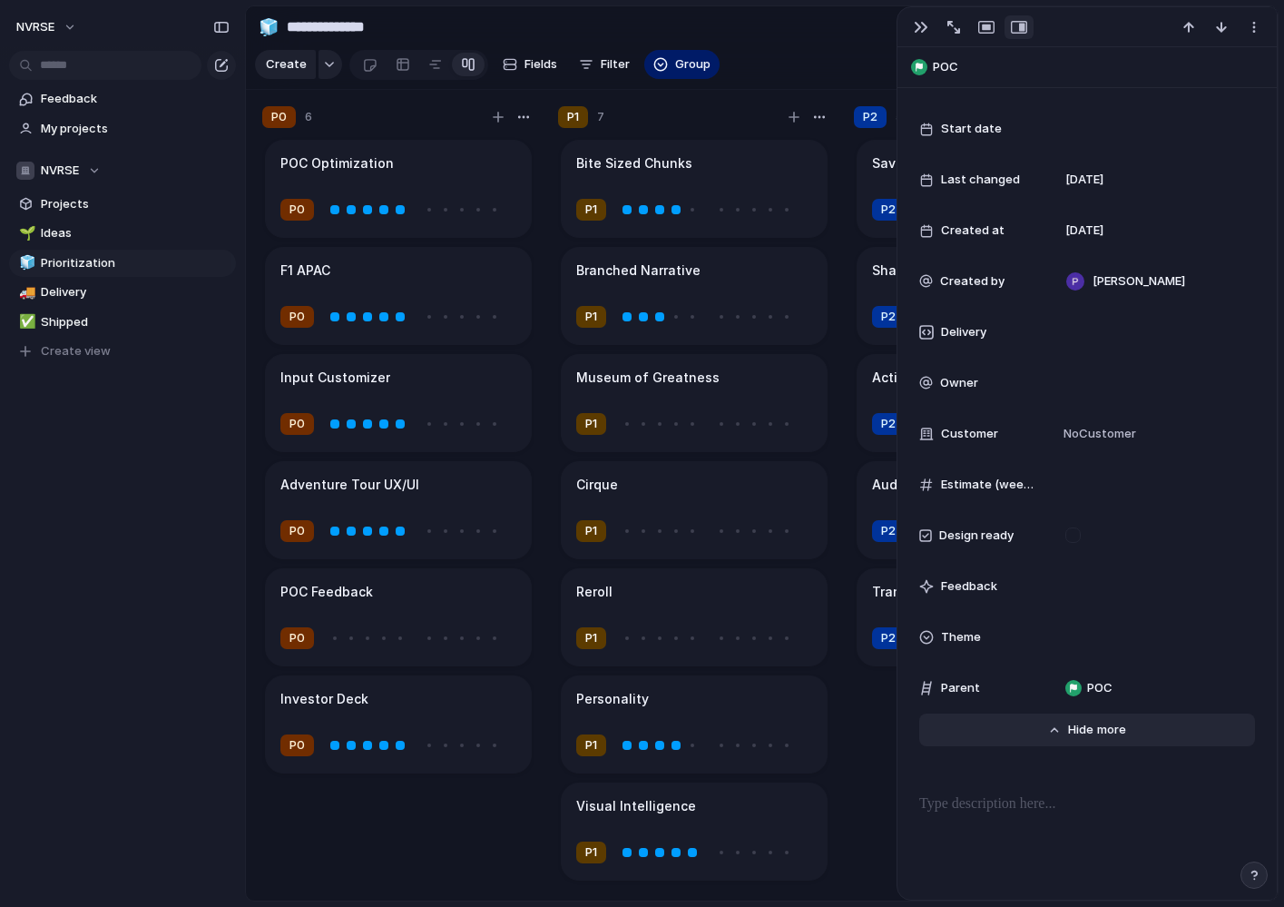
scroll to position [455, 0]
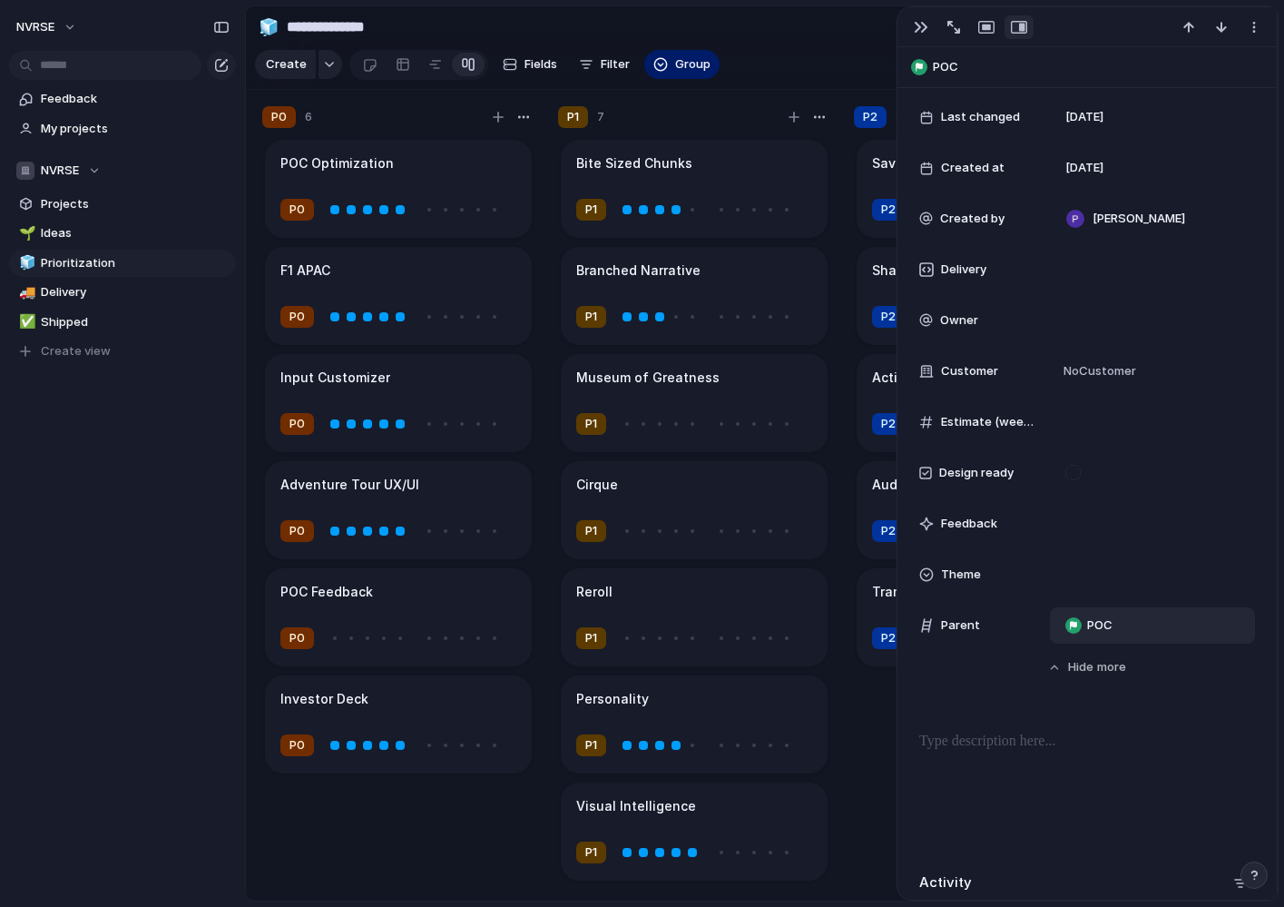
click at [1106, 625] on span "POC" at bounding box center [1099, 625] width 25 height 18
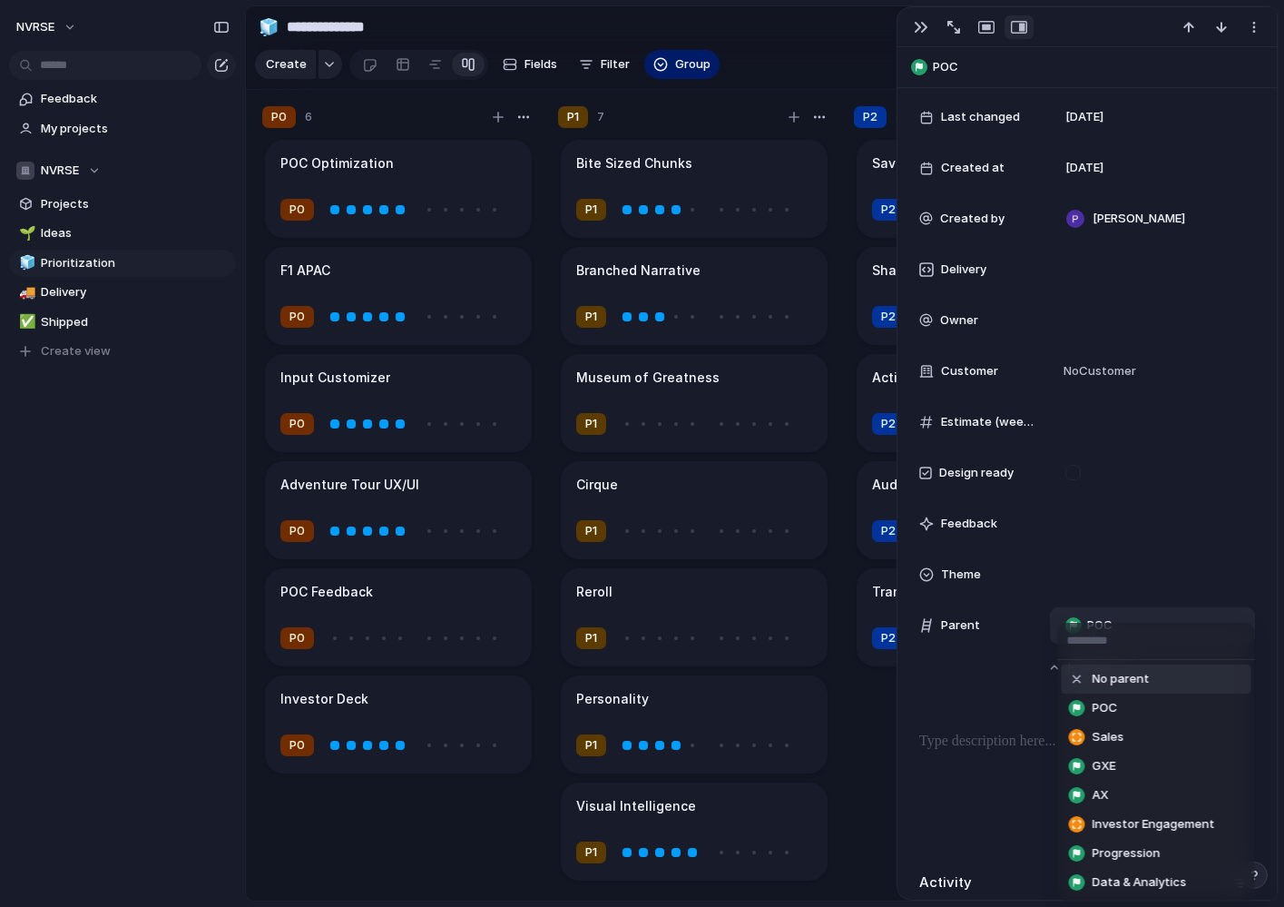
click at [1115, 616] on div "No parent POC Sales GXE AX Investor Engagement Progression Data & Analytics" at bounding box center [642, 453] width 1284 height 907
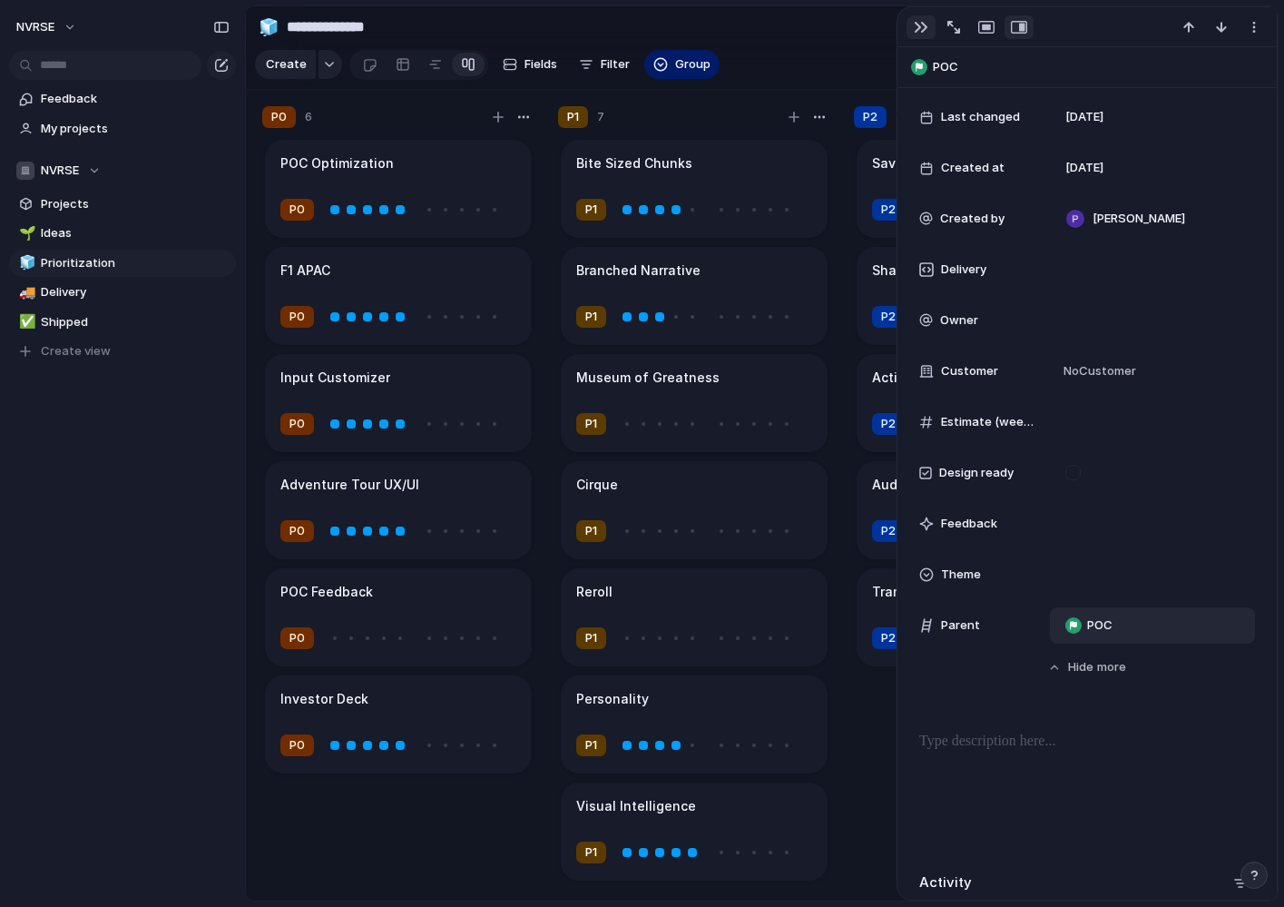
click at [921, 29] on div "button" at bounding box center [921, 27] width 15 height 15
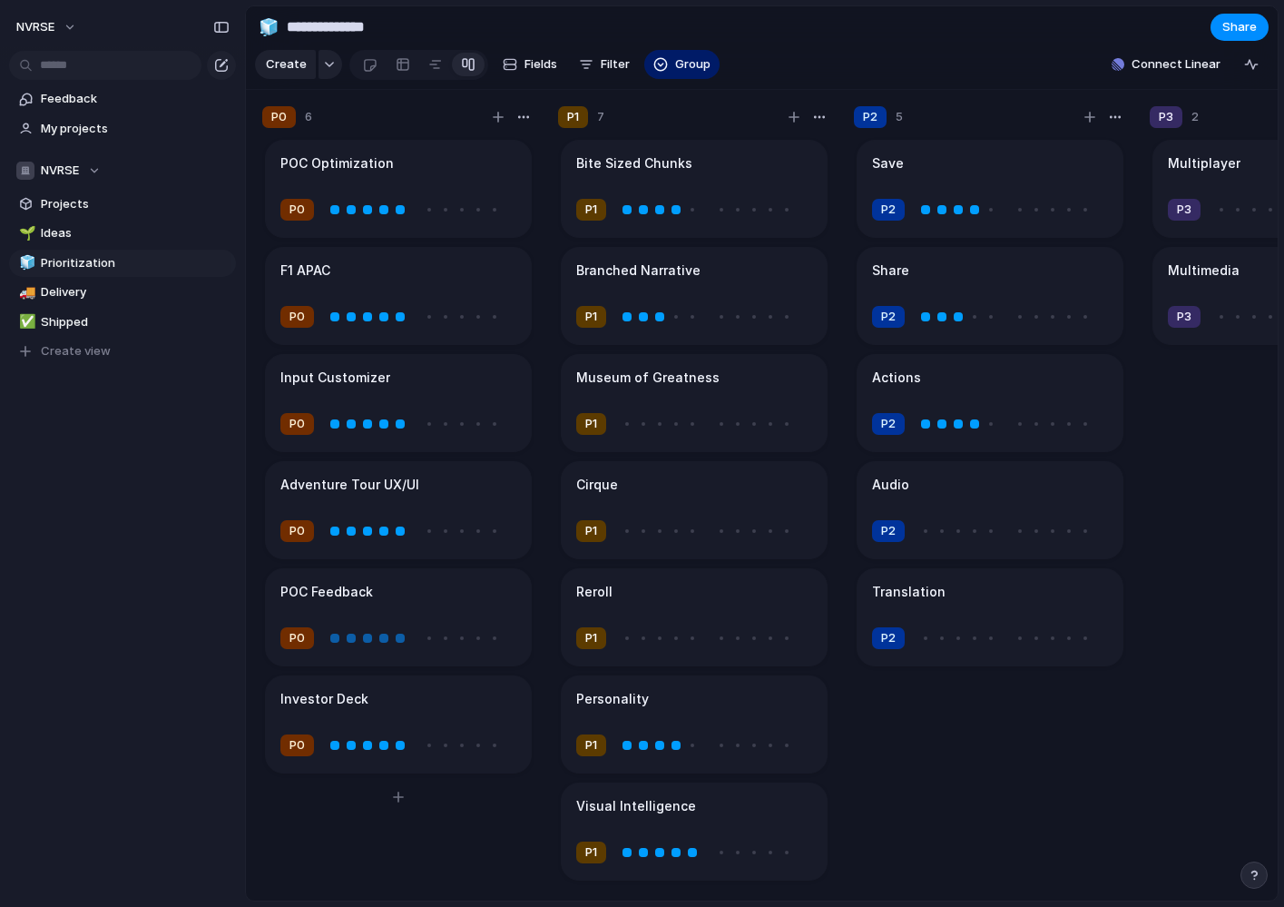
click at [400, 634] on div at bounding box center [400, 638] width 9 height 9
